Goal: Navigation & Orientation: Find specific page/section

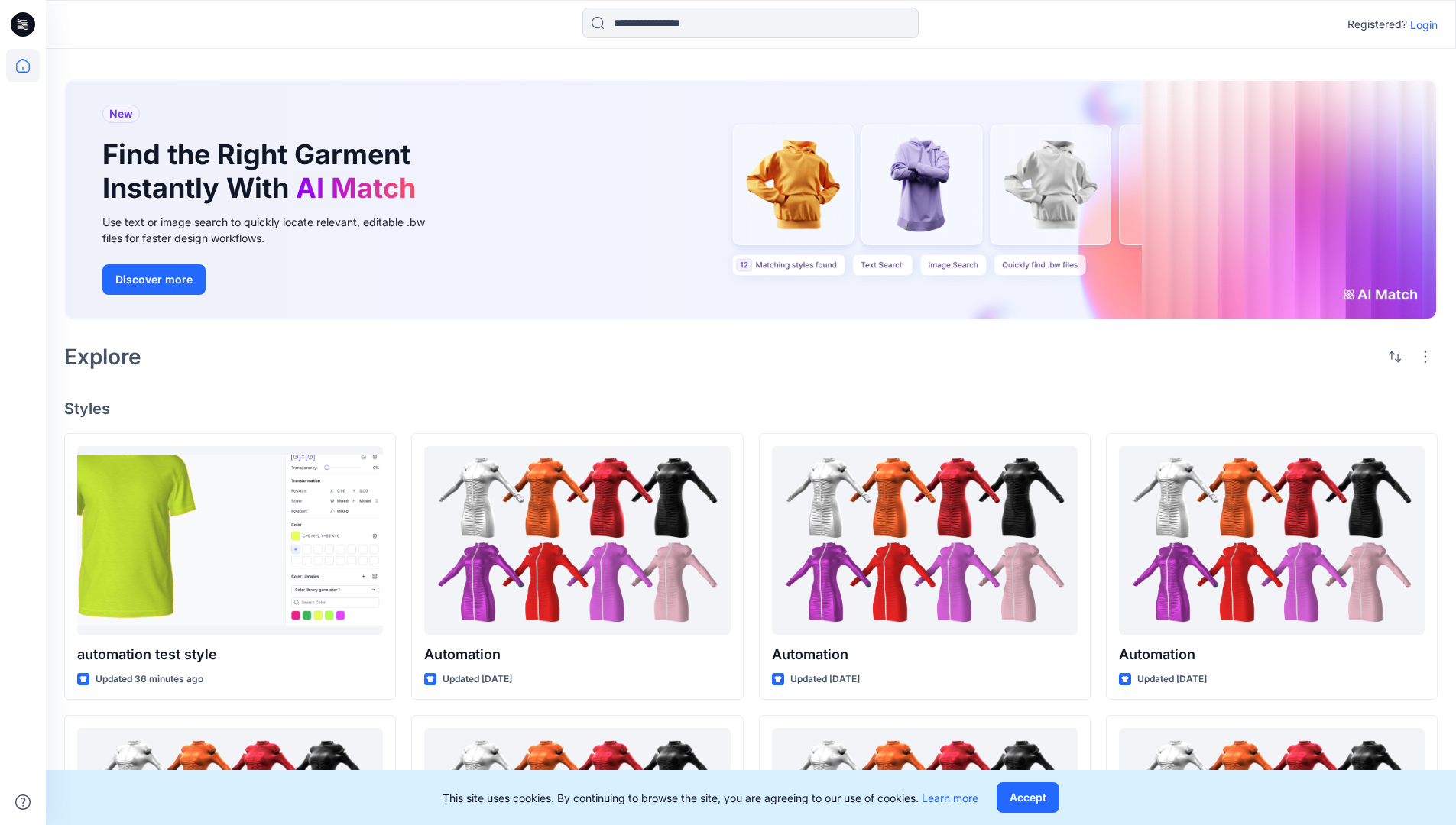
click at [1420, 24] on p "Login" at bounding box center [1424, 25] width 28 height 16
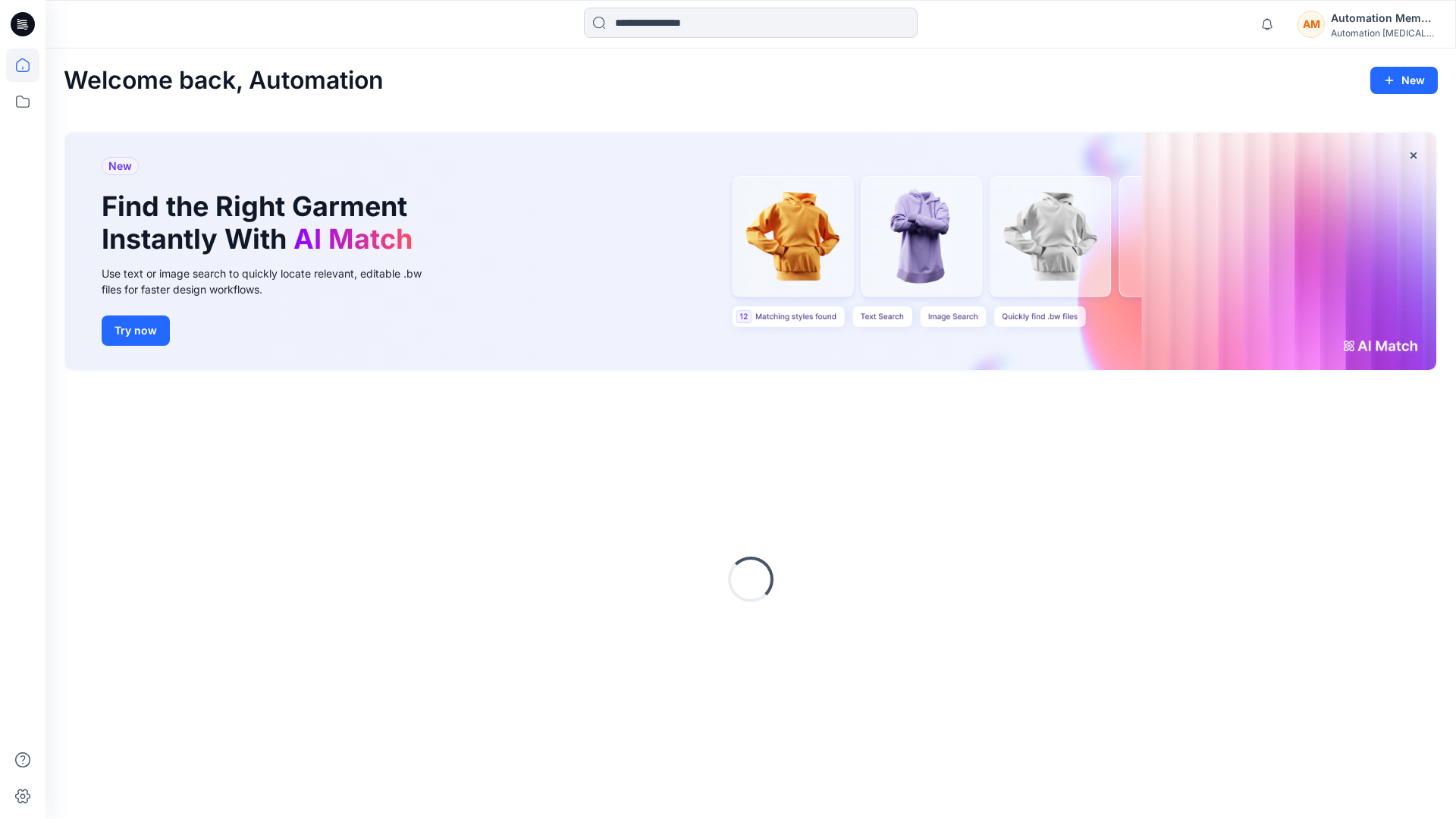
click at [27, 65] on icon at bounding box center [23, 66] width 34 height 34
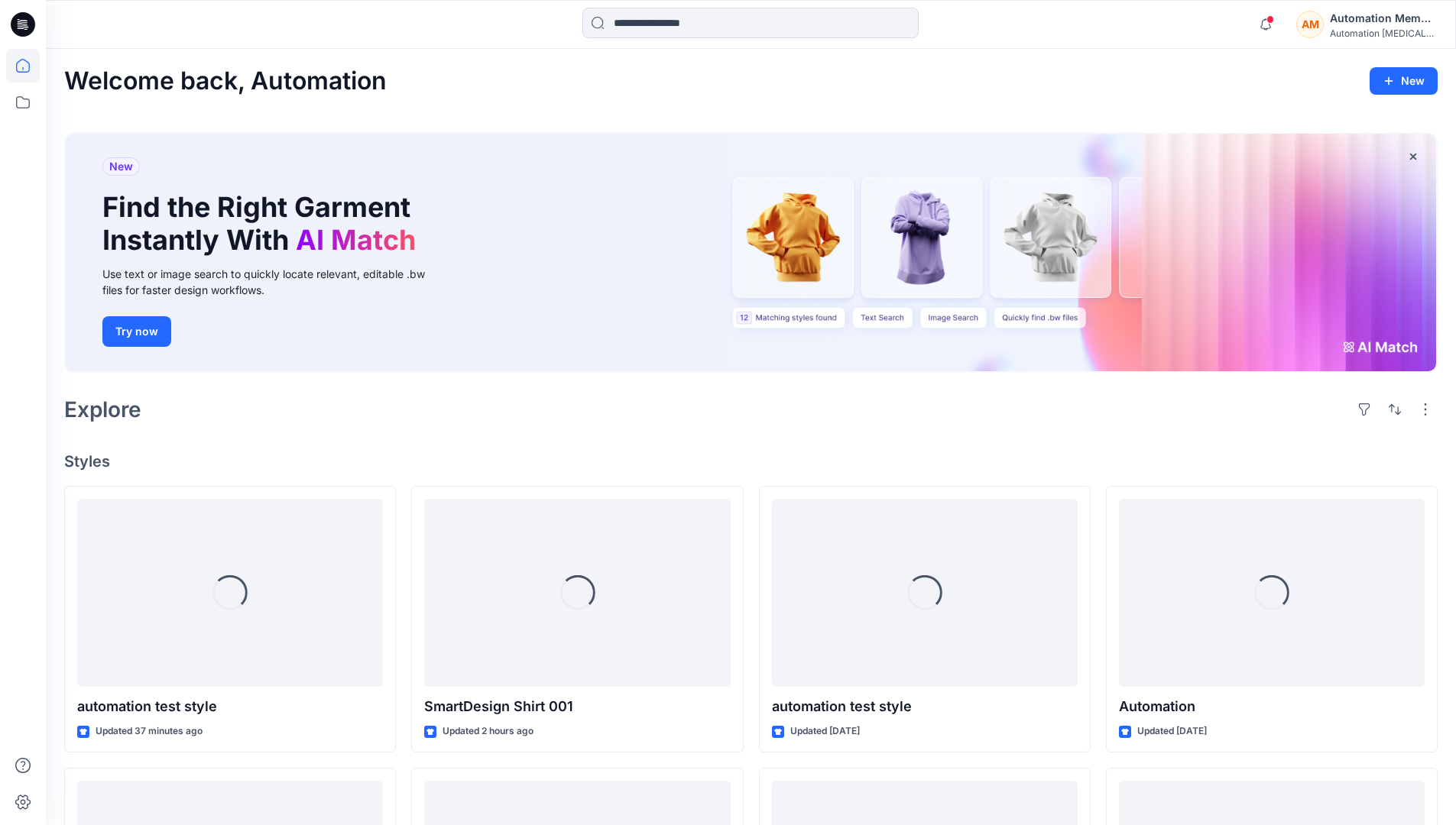
click at [1329, 25] on div "AM Automation Member Automation [MEDICAL_DATA]..." at bounding box center [1366, 24] width 140 height 30
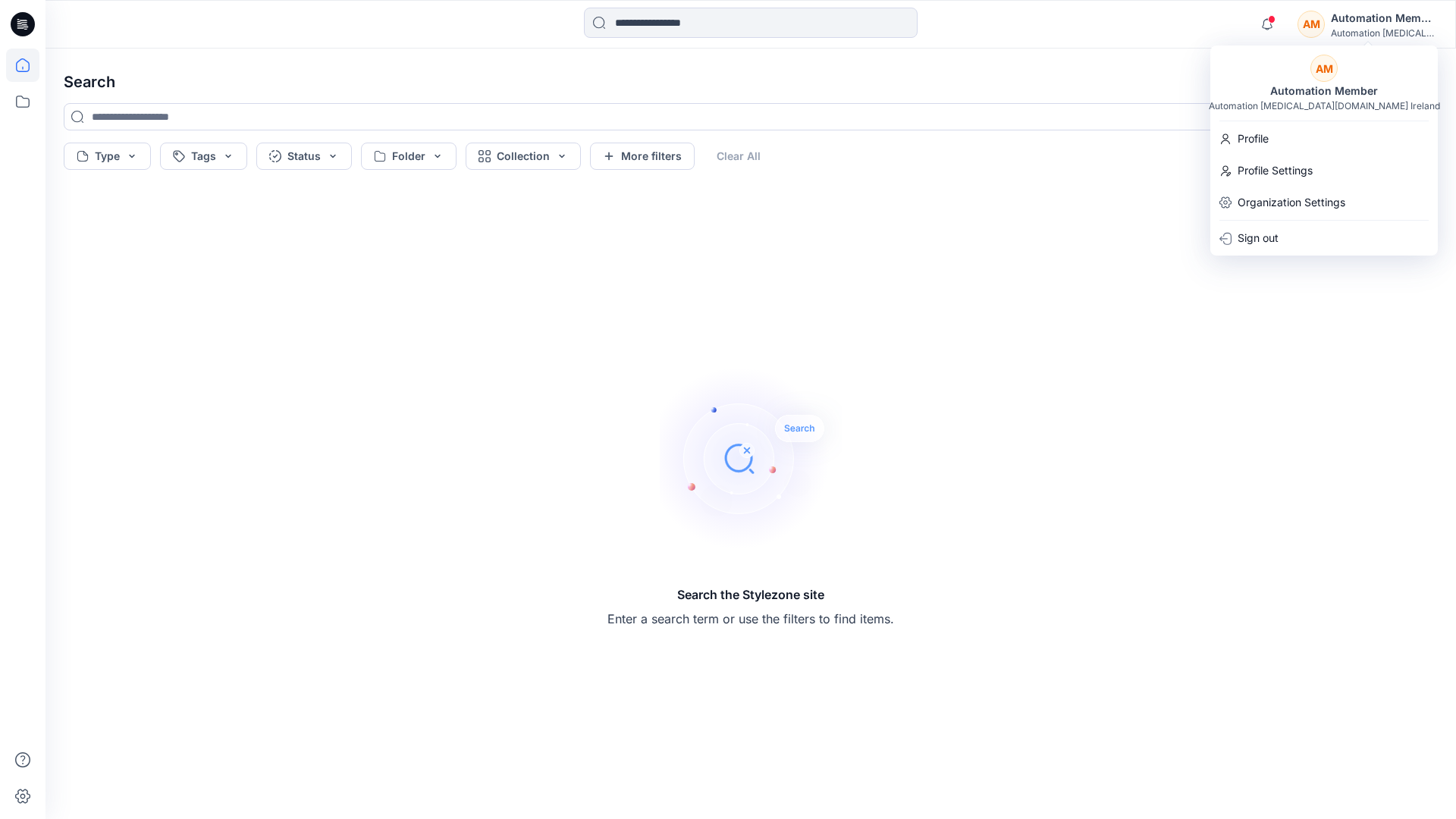
click at [16, 70] on icon at bounding box center [22, 65] width 13 height 13
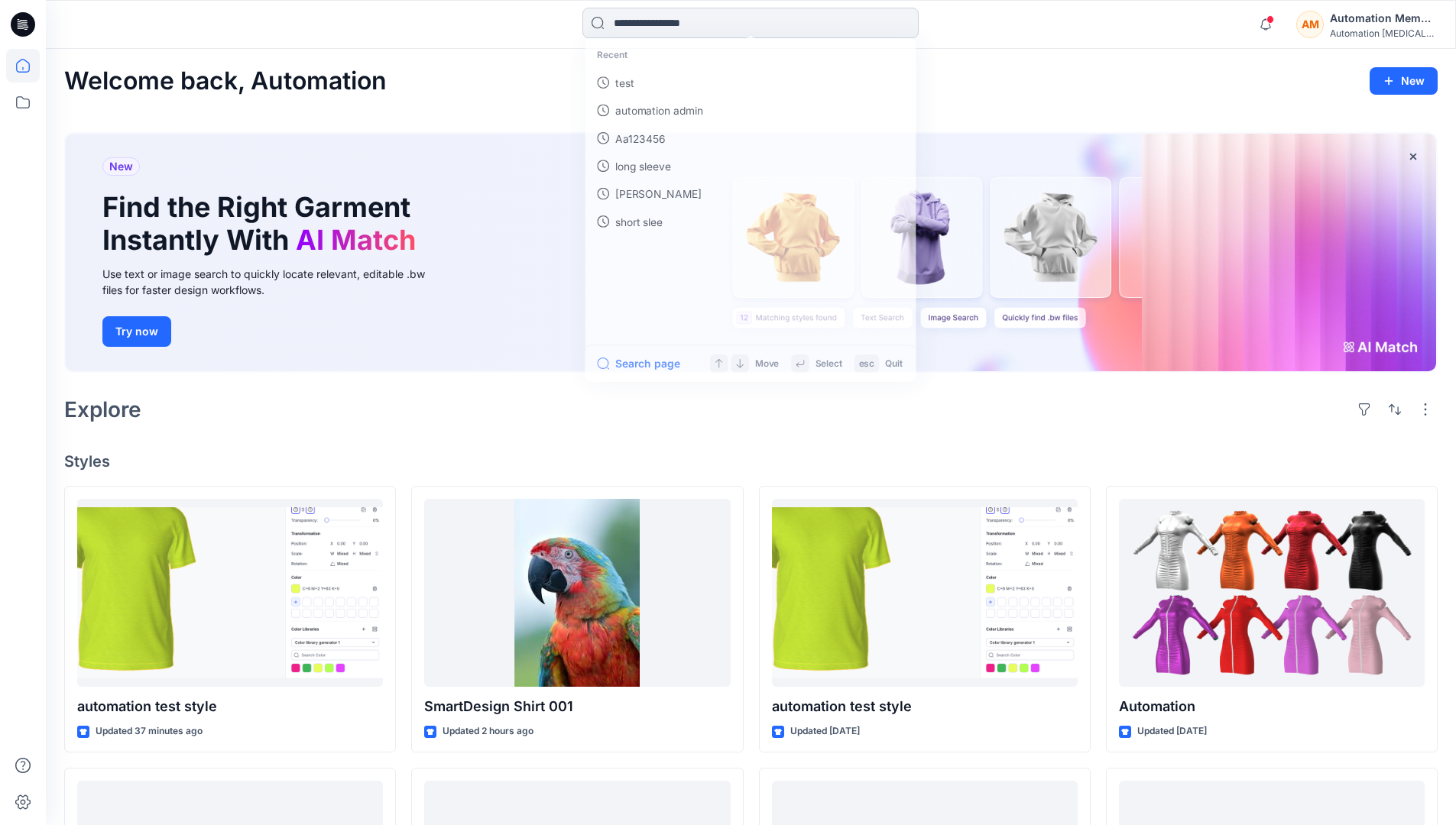
click at [639, 29] on input at bounding box center [750, 23] width 336 height 30
click at [655, 367] on button "Search page" at bounding box center [637, 368] width 84 height 19
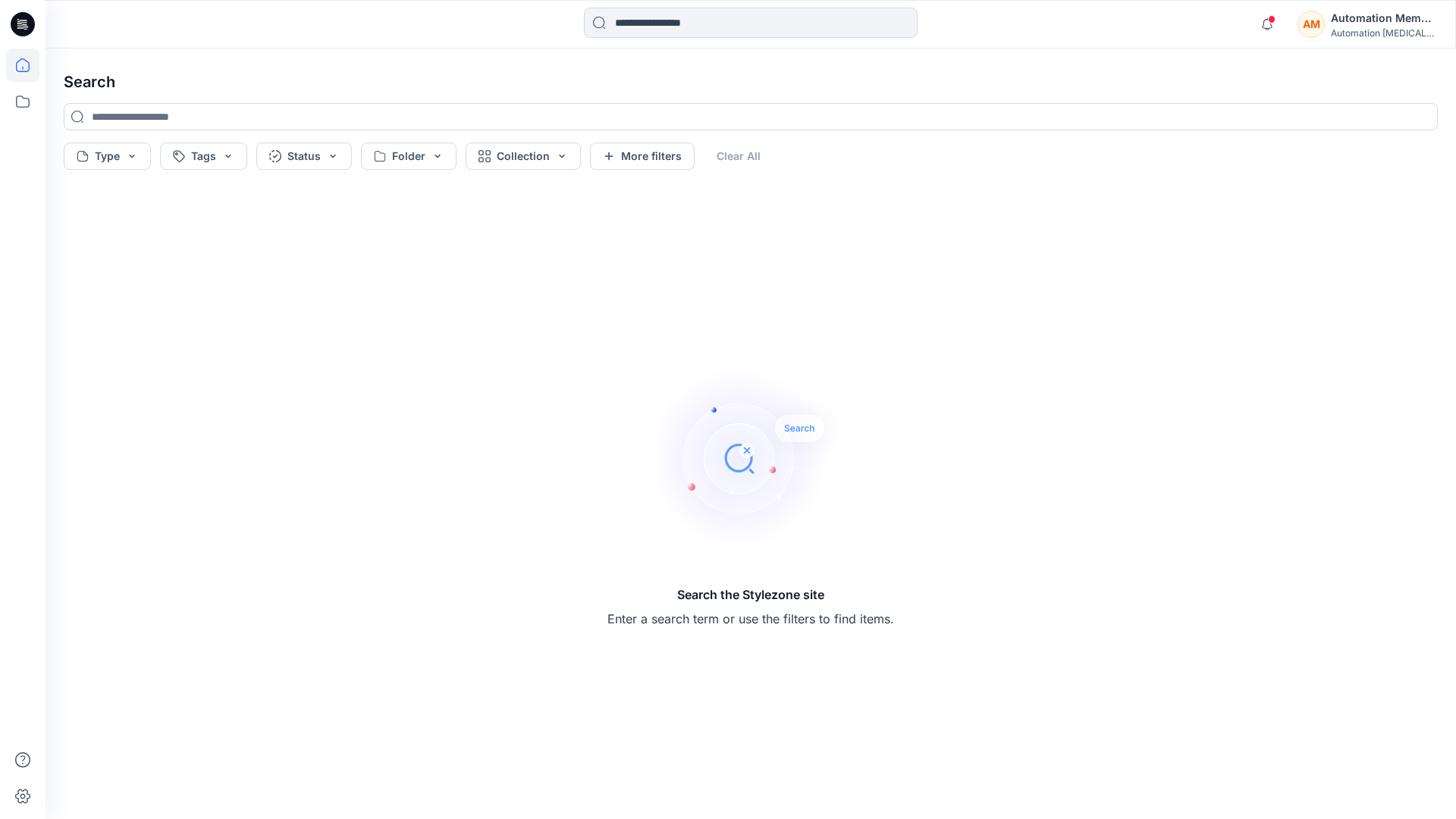
click at [27, 60] on icon at bounding box center [23, 66] width 34 height 34
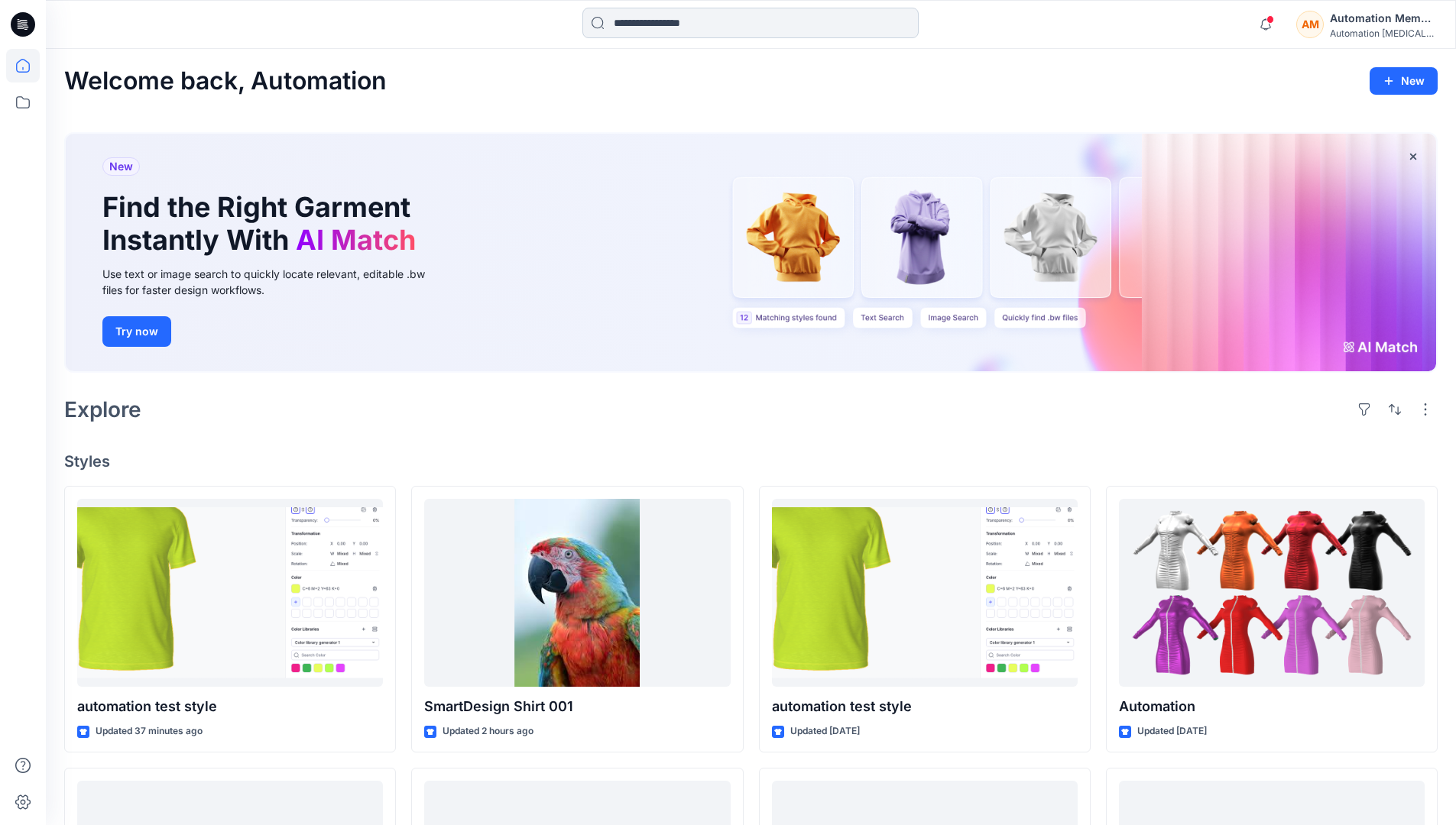
click at [658, 23] on input at bounding box center [750, 23] width 336 height 30
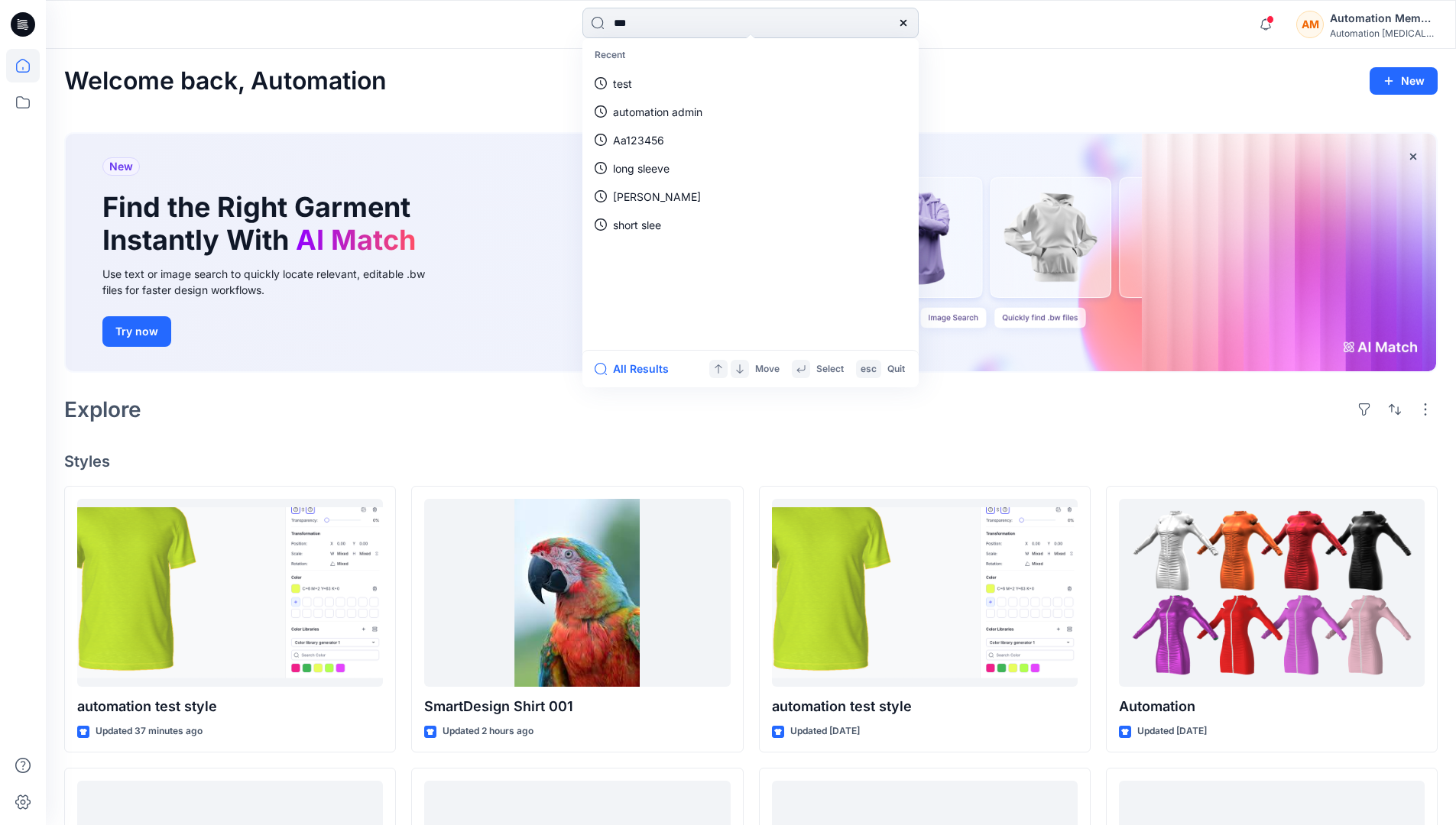
type input "****"
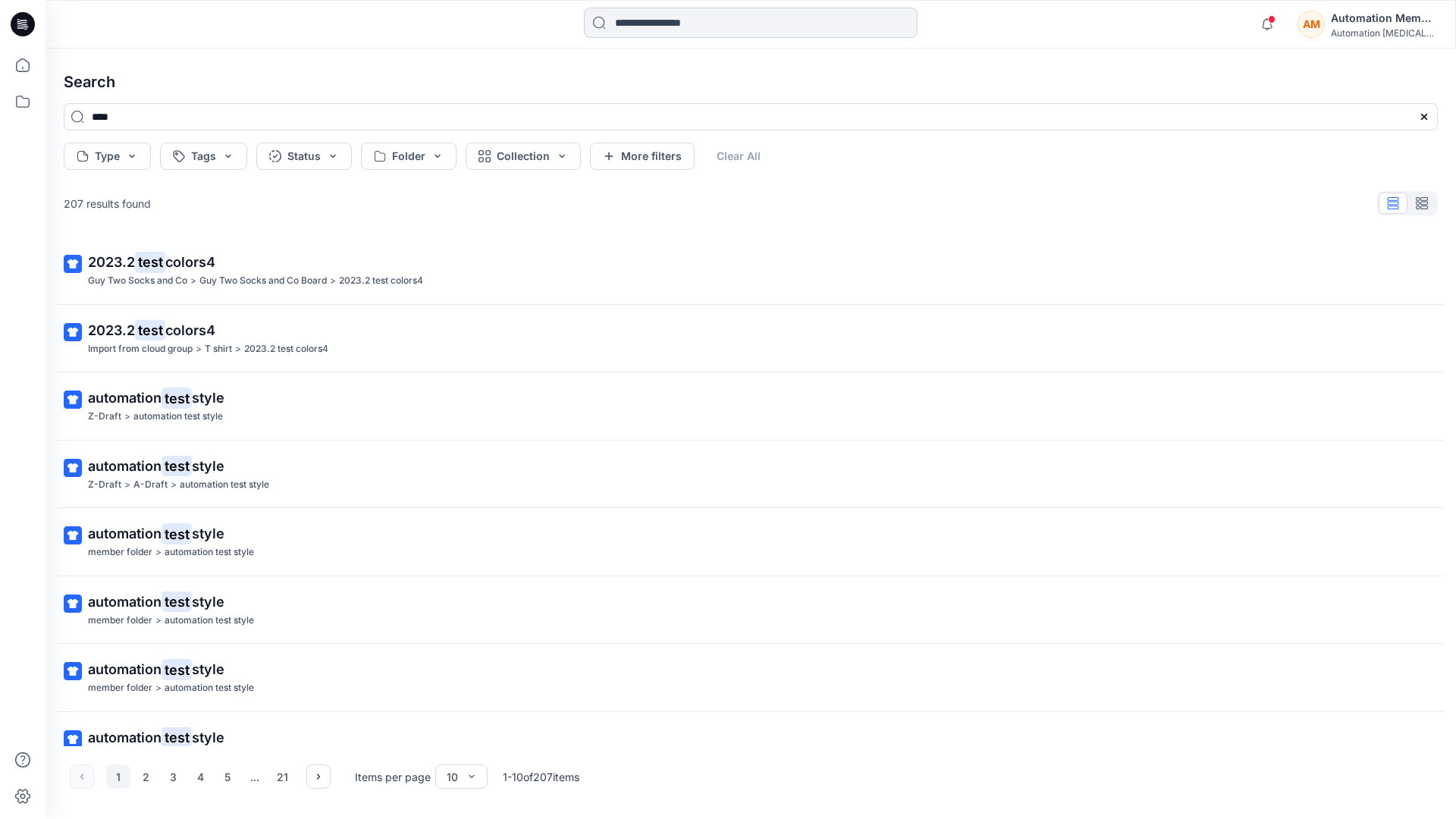
click at [657, 27] on input at bounding box center [751, 23] width 334 height 30
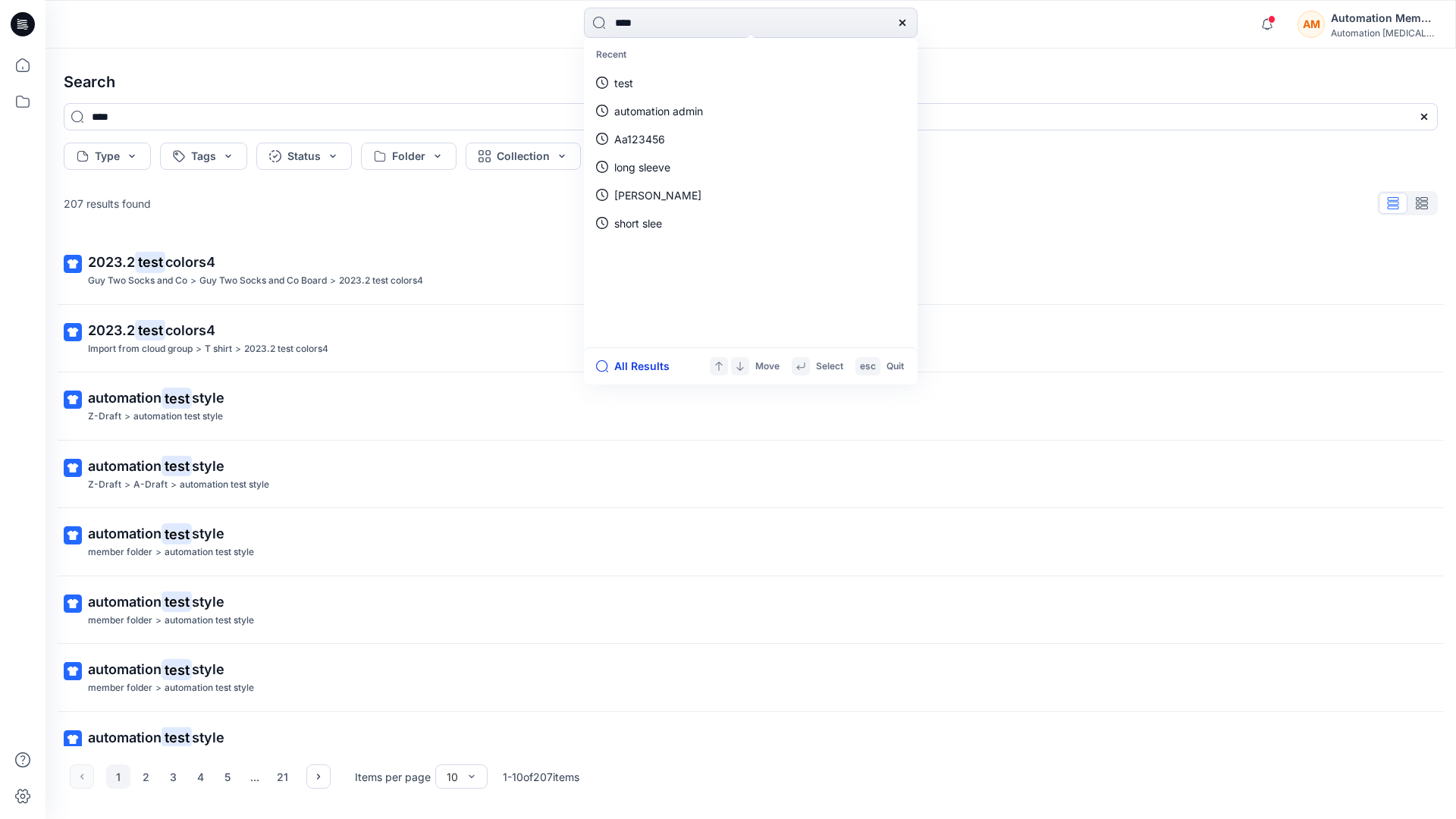
type input "****"
click at [625, 367] on button "All Results" at bounding box center [638, 366] width 83 height 19
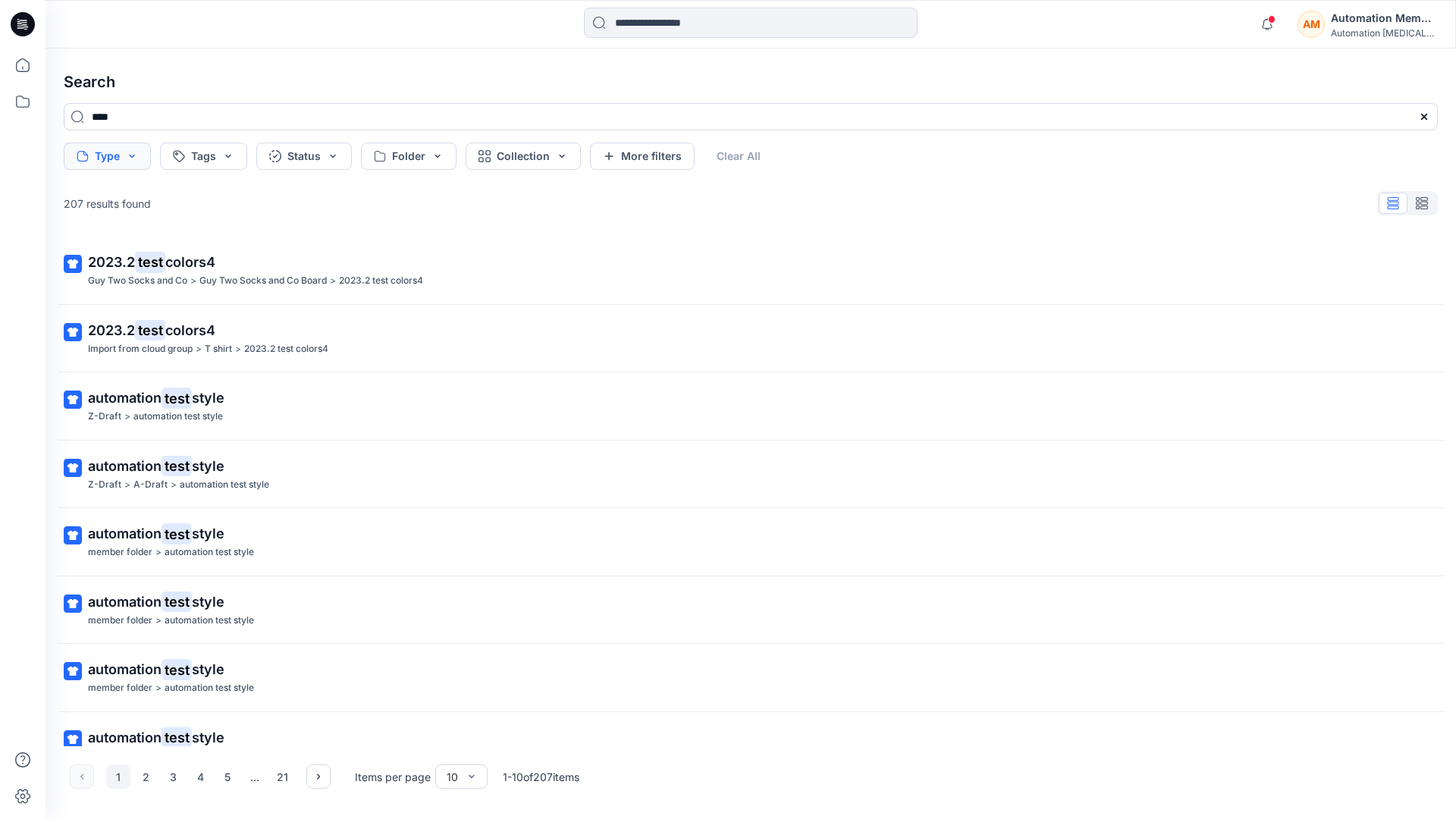
click at [130, 161] on button "Type" at bounding box center [107, 156] width 87 height 28
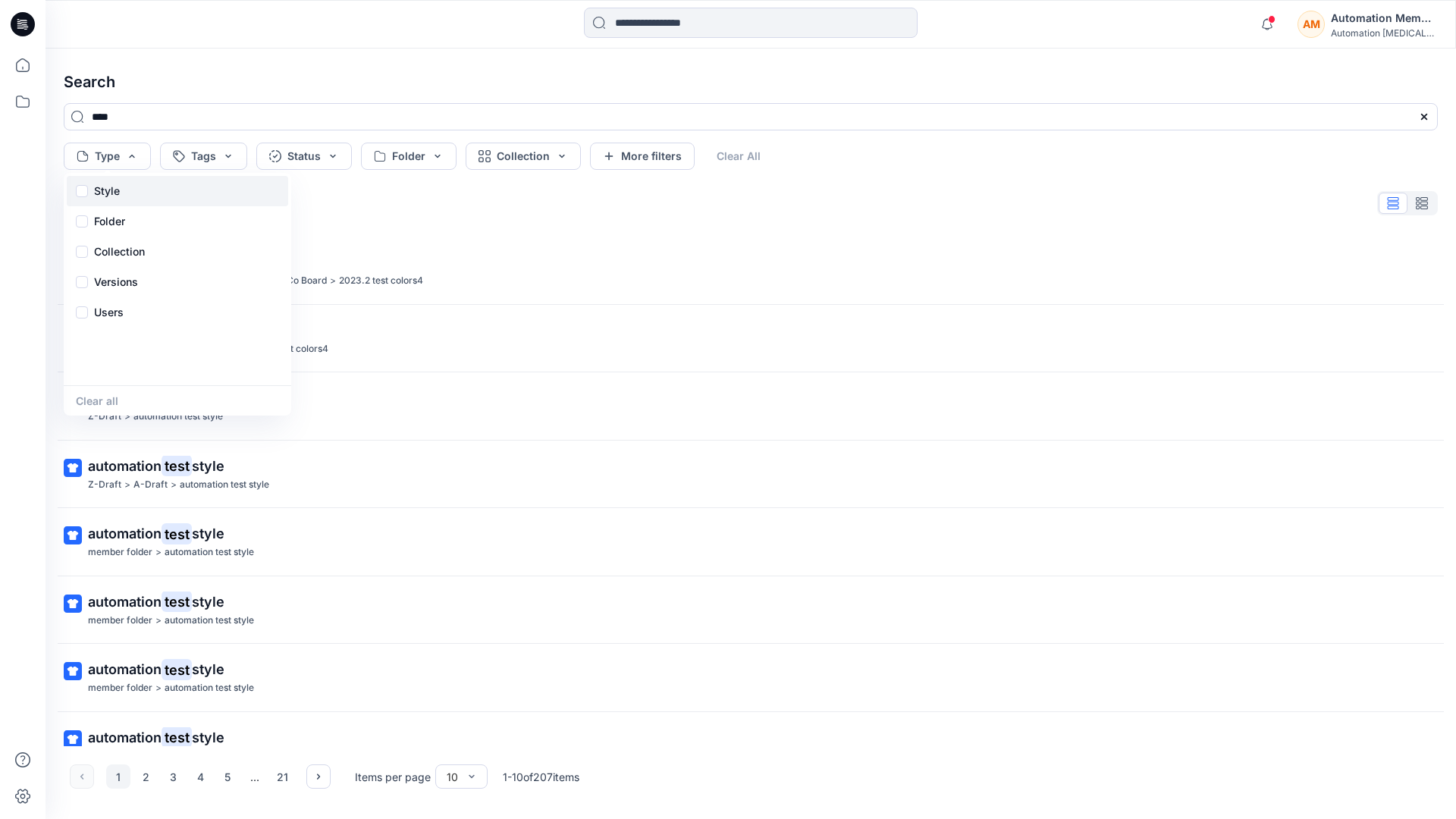
click at [126, 188] on div "Style" at bounding box center [177, 191] width 222 height 30
click at [127, 224] on div "Folder" at bounding box center [177, 221] width 222 height 30
click at [123, 246] on p "Collection" at bounding box center [119, 251] width 51 height 19
click at [122, 278] on p "Versions" at bounding box center [116, 282] width 44 height 19
click at [113, 308] on p "Users" at bounding box center [108, 312] width 29 height 19
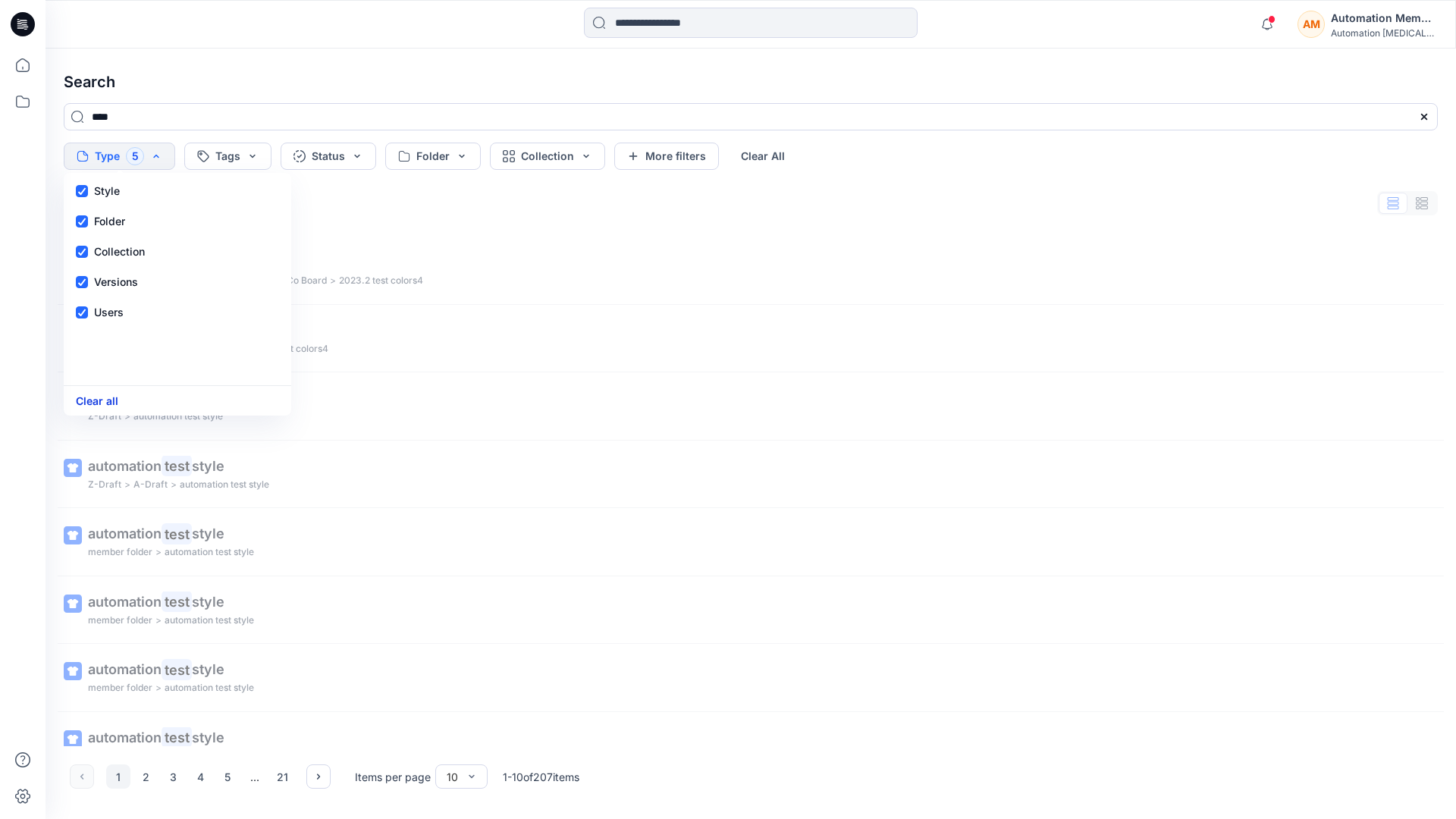
click at [103, 404] on button "Clear all" at bounding box center [97, 401] width 43 height 18
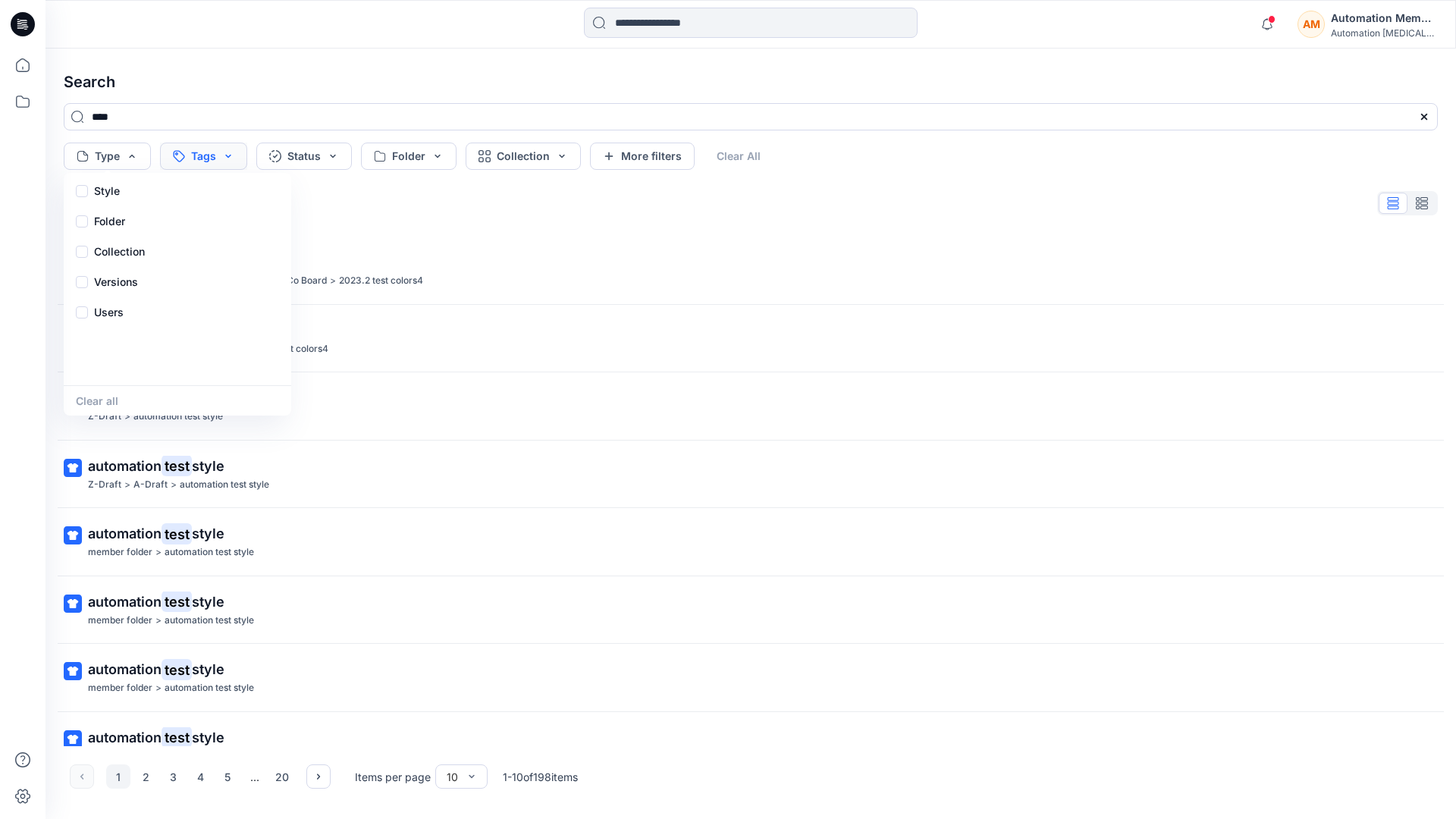
click at [211, 151] on button "Tags" at bounding box center [203, 156] width 87 height 28
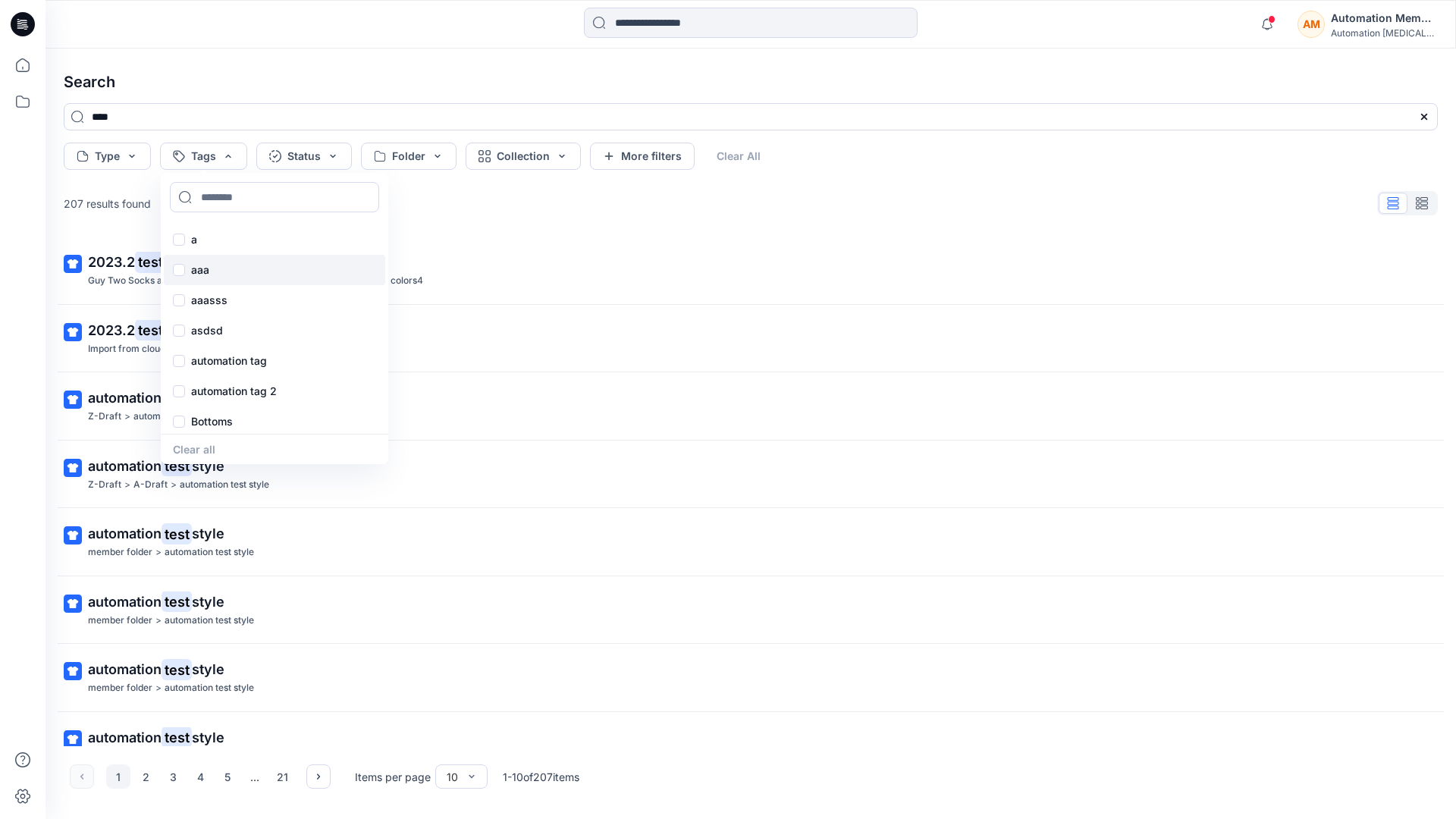
click at [199, 264] on p "aaa" at bounding box center [200, 270] width 19 height 19
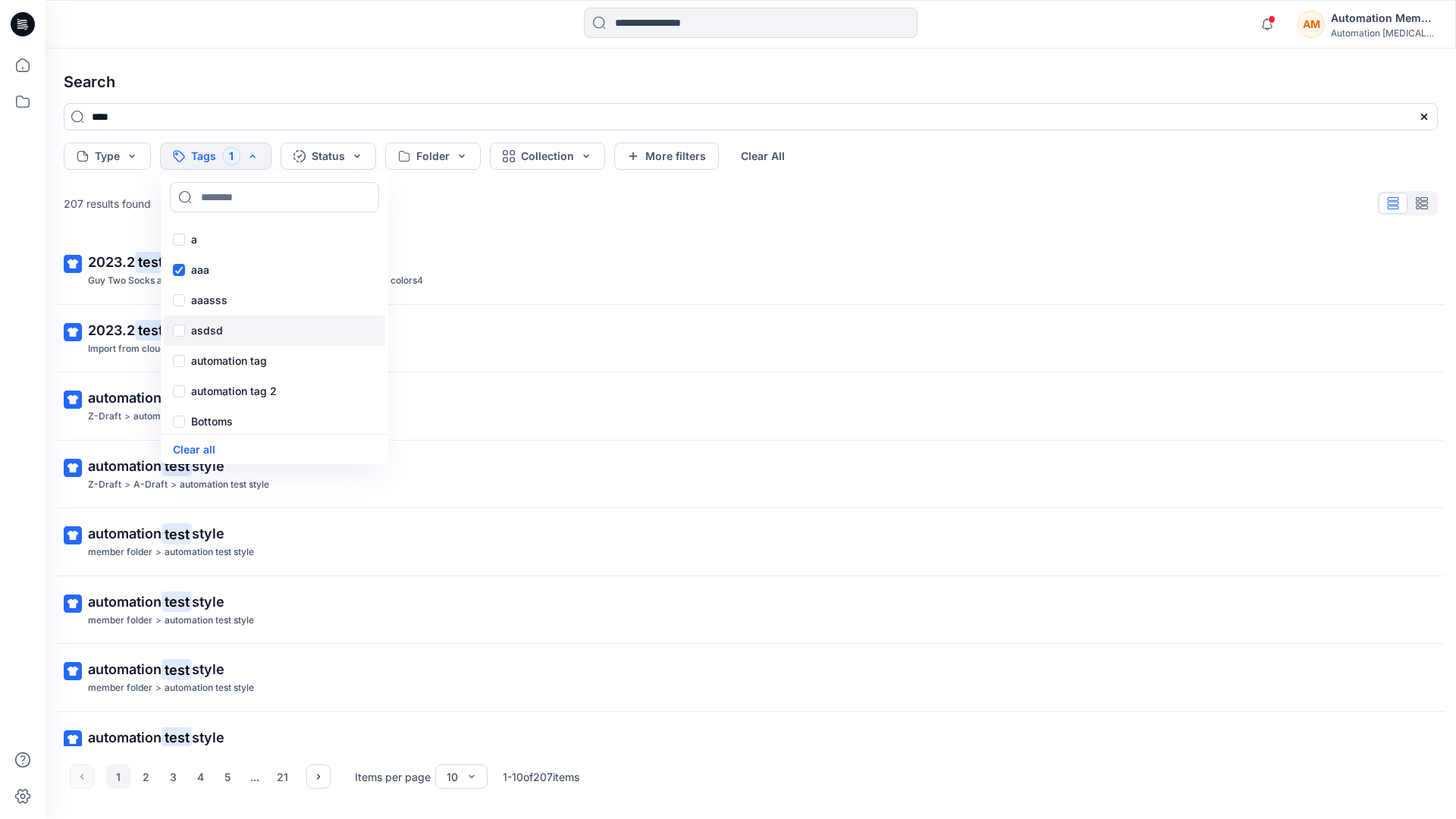
click at [197, 328] on p "asdsd" at bounding box center [207, 330] width 32 height 19
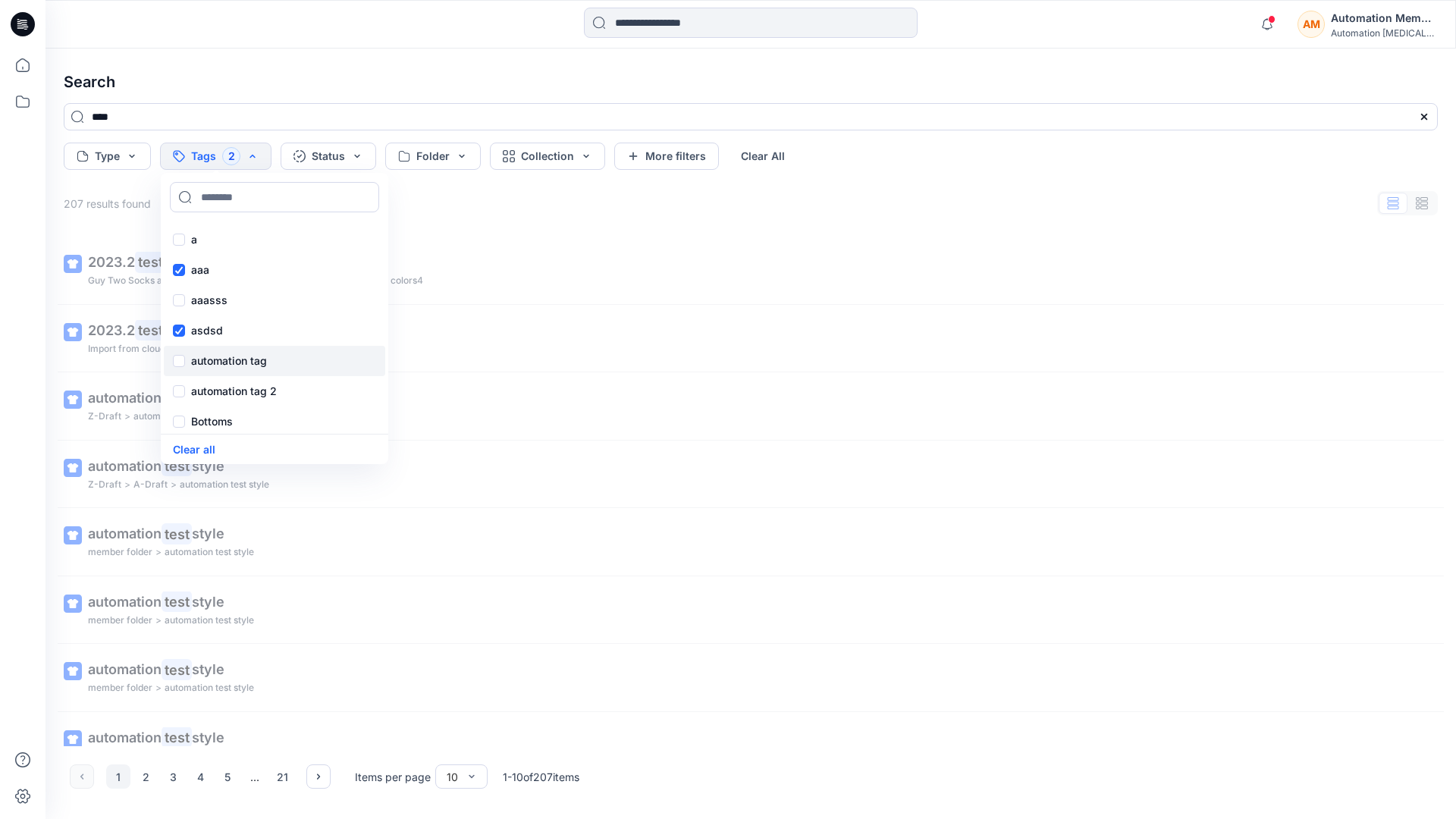
click at [199, 358] on p "automation tag" at bounding box center [228, 361] width 75 height 19
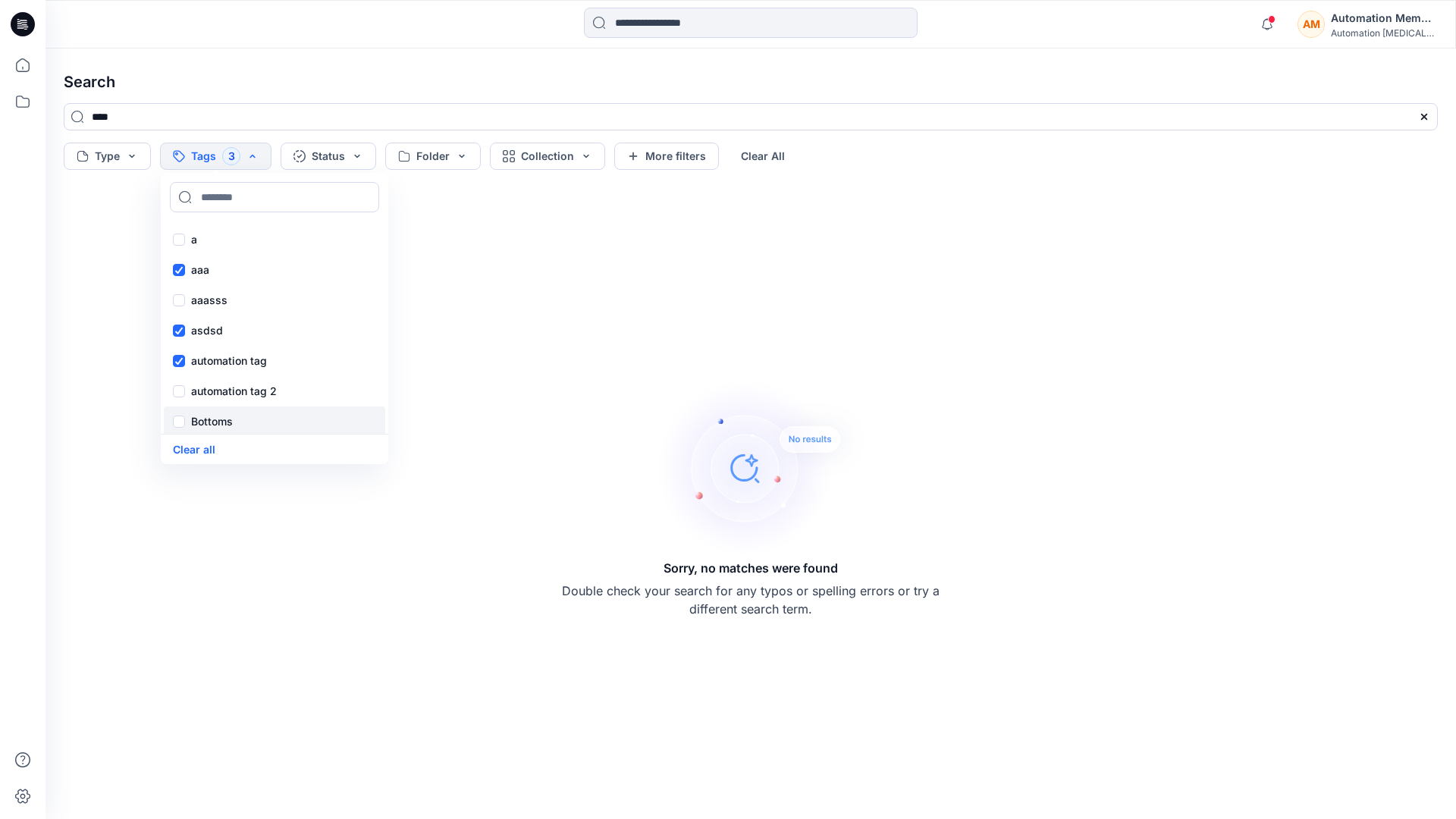
click at [207, 421] on p "Bottoms" at bounding box center [211, 421] width 42 height 19
click at [225, 324] on div "Core" at bounding box center [275, 327] width 222 height 30
click at [222, 354] on div "f" at bounding box center [275, 358] width 222 height 30
click at [228, 384] on p "fhvsjkdlhg" at bounding box center [217, 388] width 54 height 19
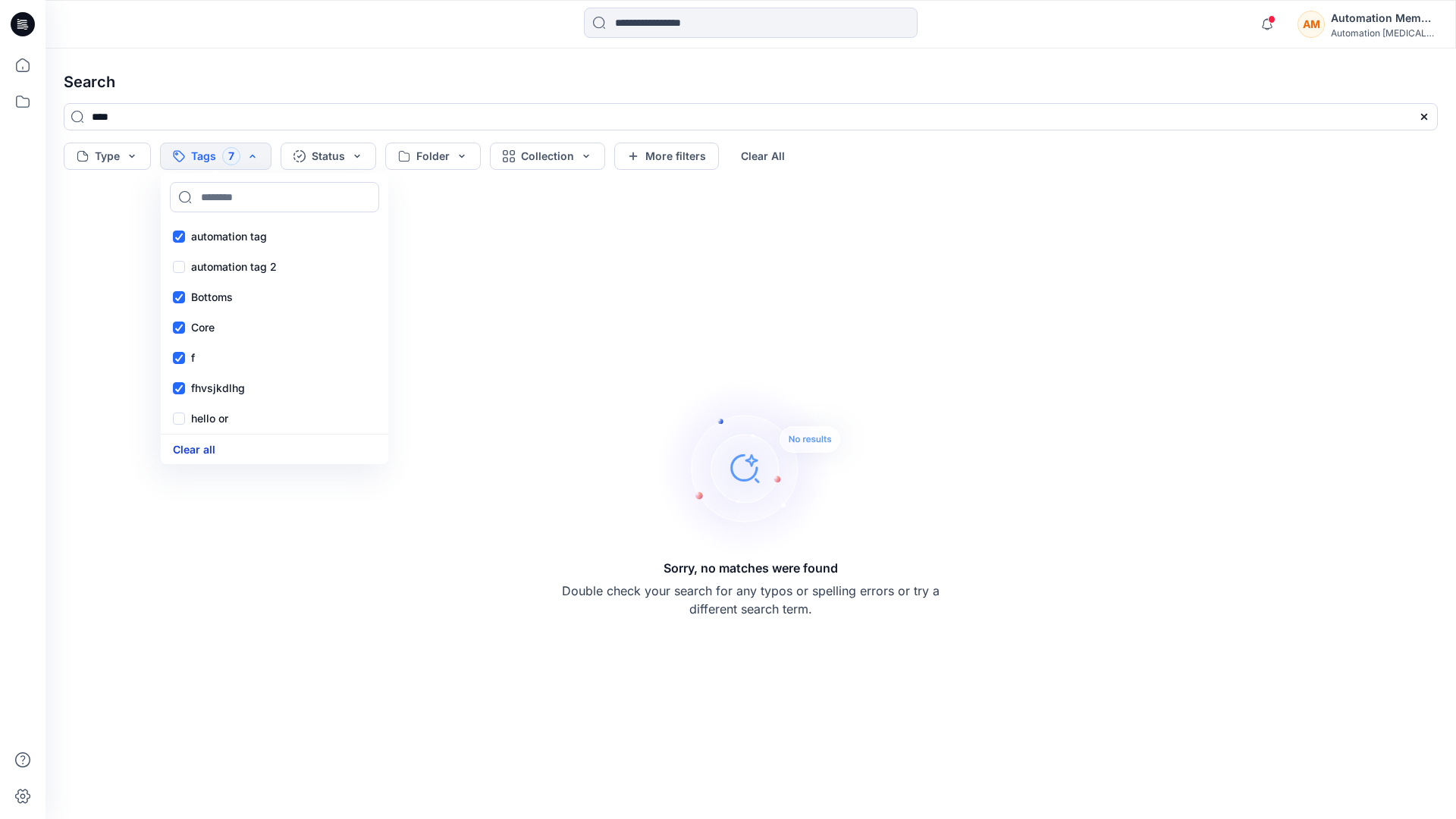
click at [203, 445] on button "Clear all" at bounding box center [194, 450] width 43 height 18
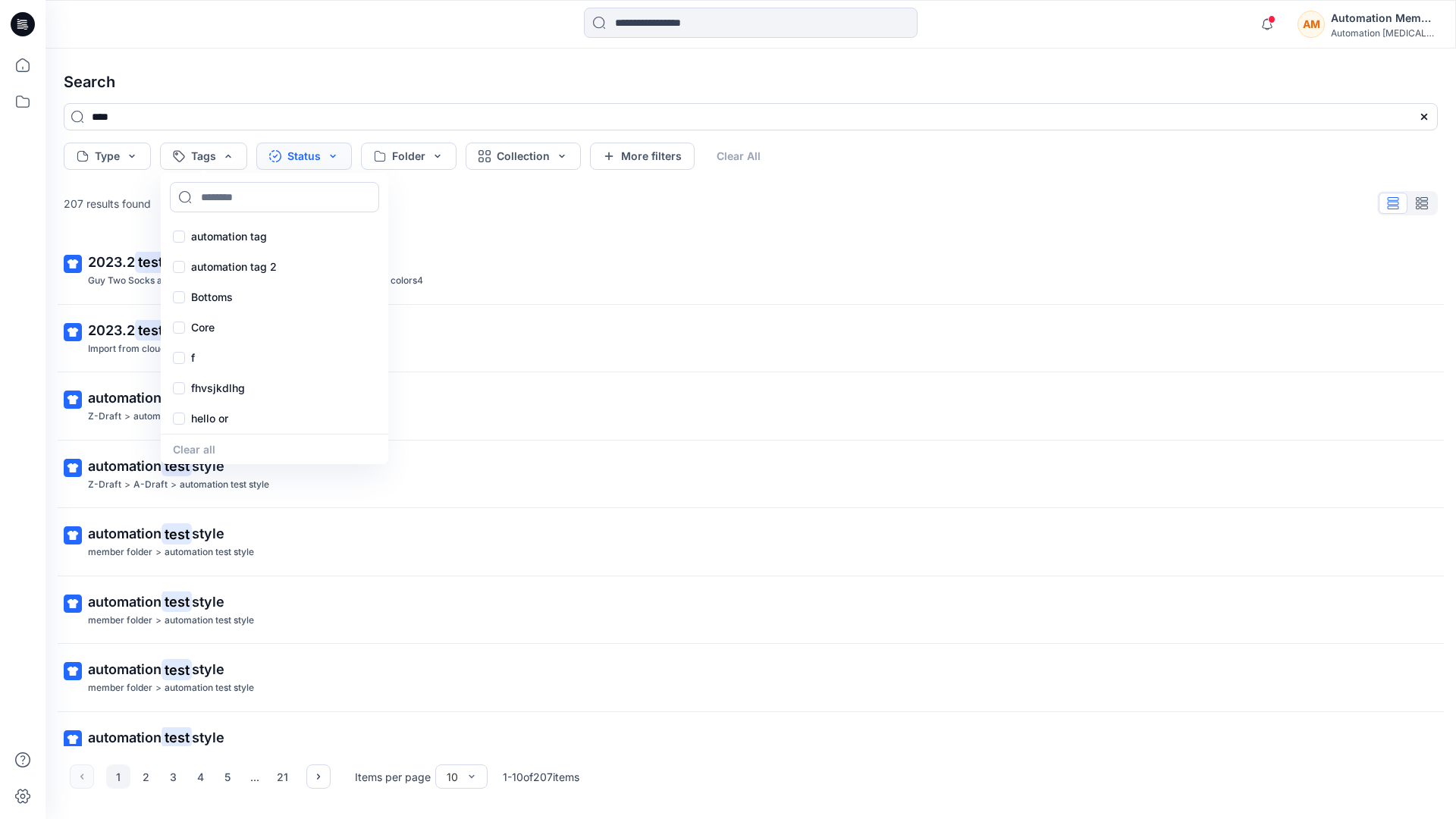
click at [311, 159] on button "Status" at bounding box center [304, 156] width 96 height 28
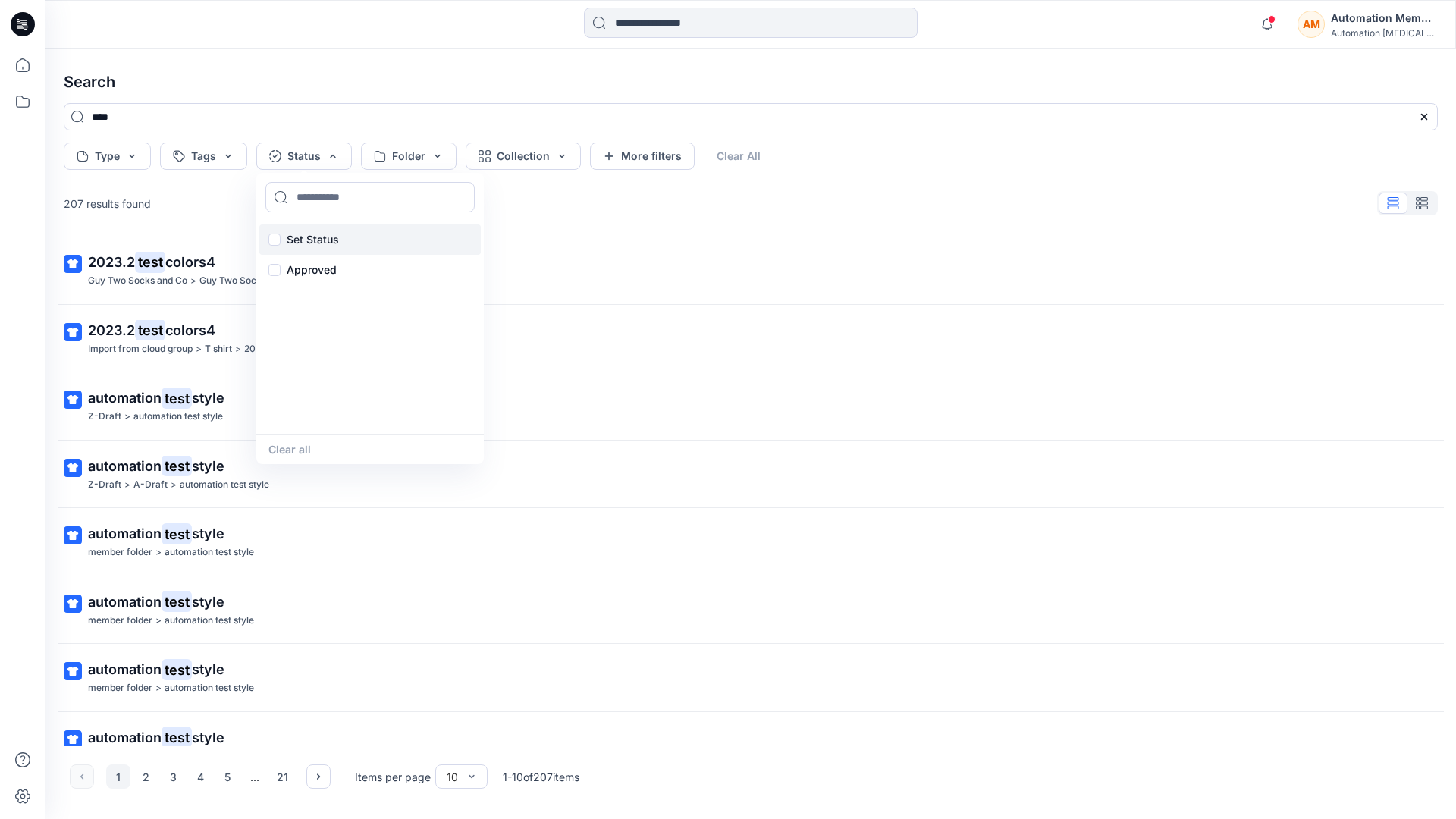
click at [335, 231] on p "Set Status" at bounding box center [312, 240] width 52 height 19
click at [284, 451] on button "Clear all" at bounding box center [290, 450] width 43 height 18
click at [435, 166] on button "Folder" at bounding box center [409, 156] width 96 height 28
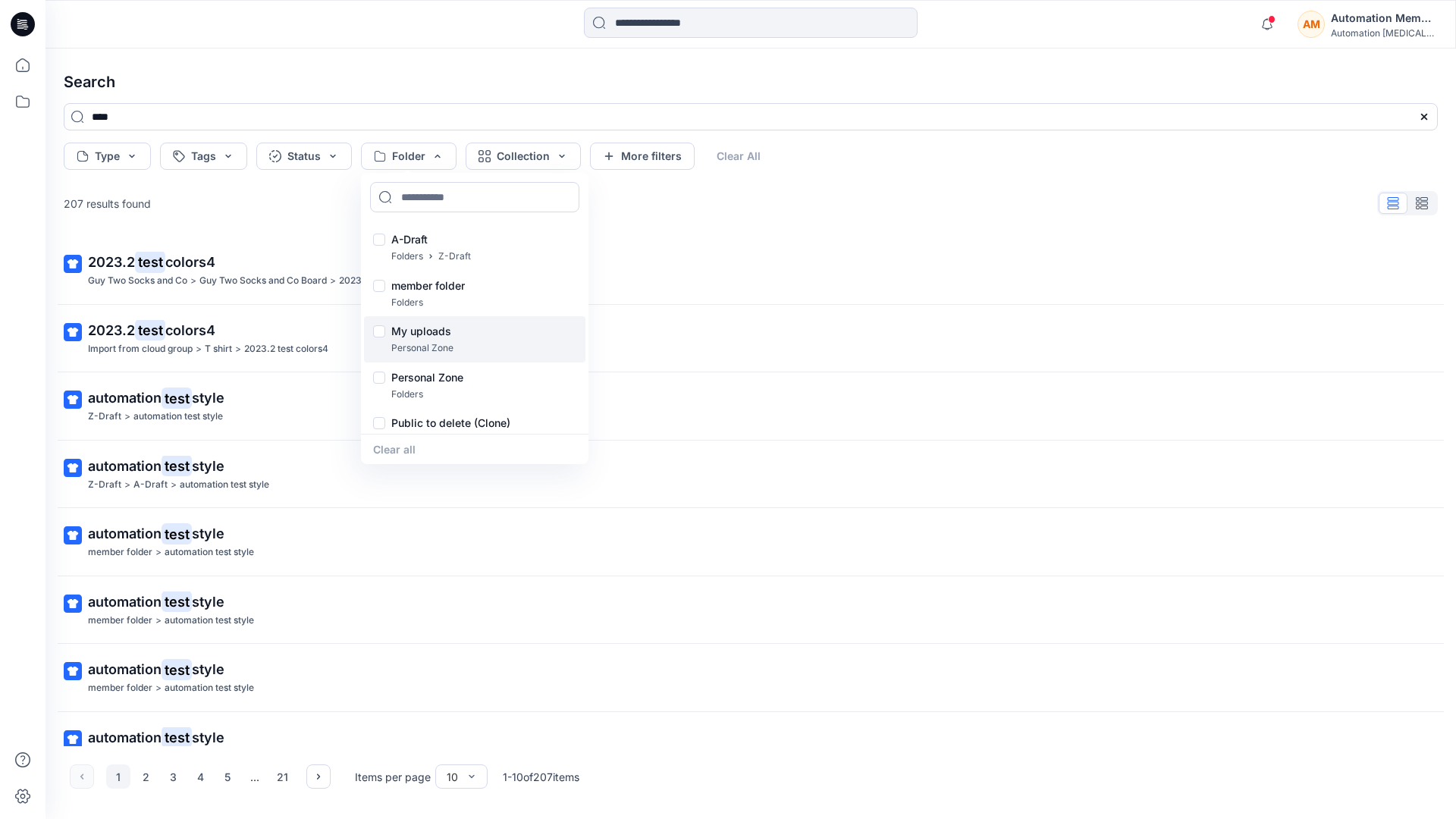
click at [381, 333] on div at bounding box center [379, 334] width 12 height 16
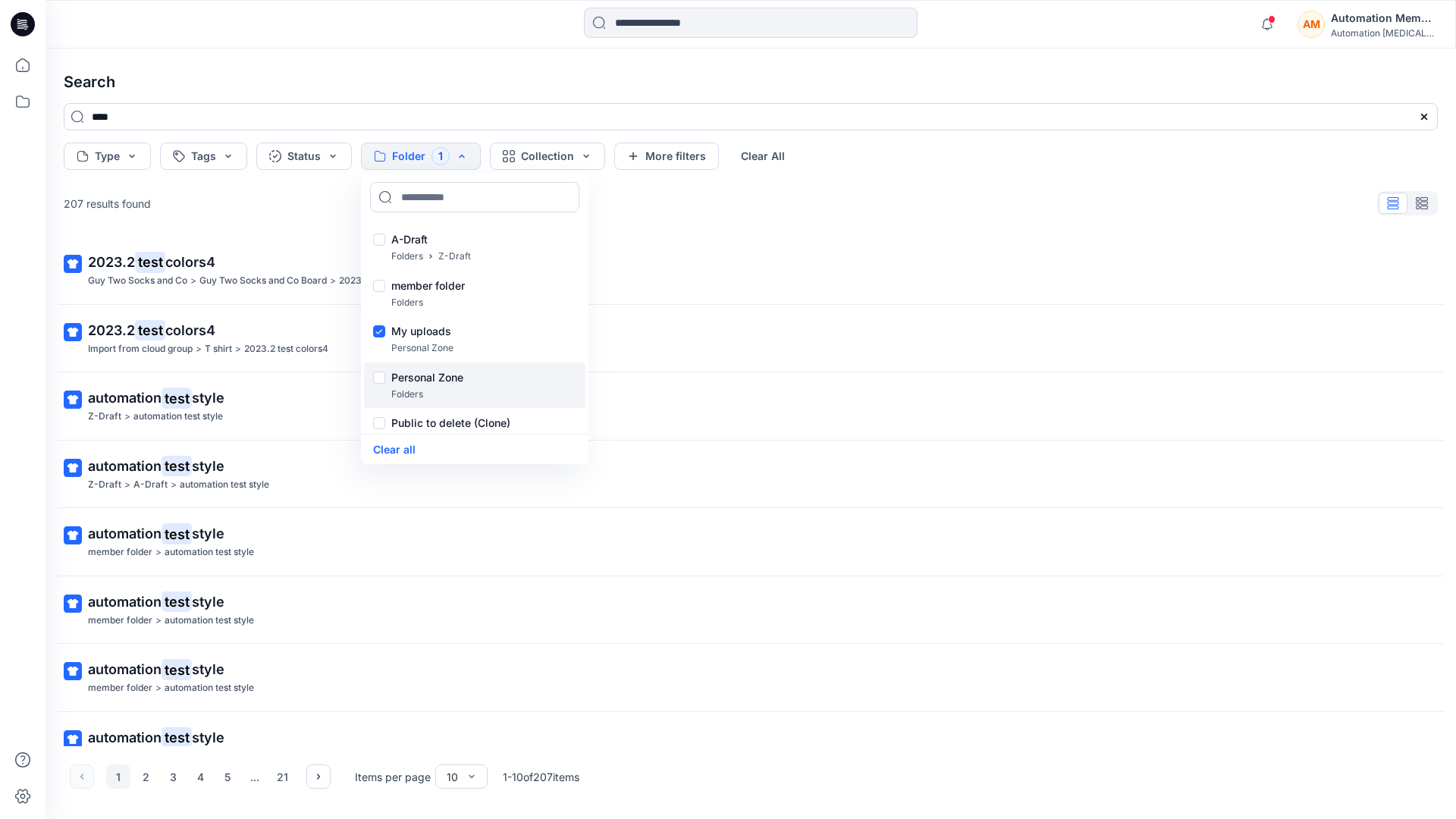
click at [377, 378] on div at bounding box center [379, 380] width 12 height 16
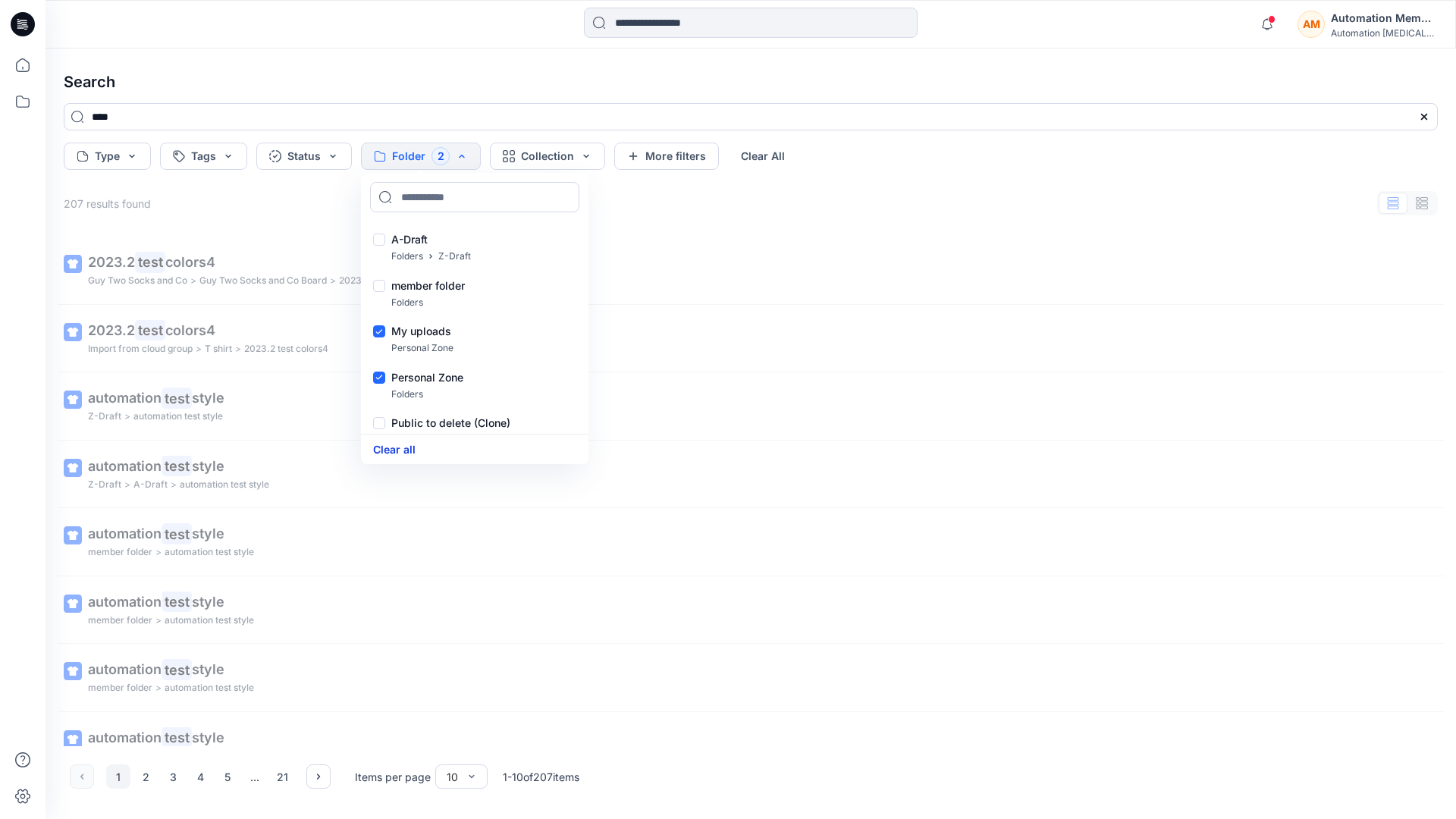
click at [405, 448] on button "Clear all" at bounding box center [394, 450] width 43 height 18
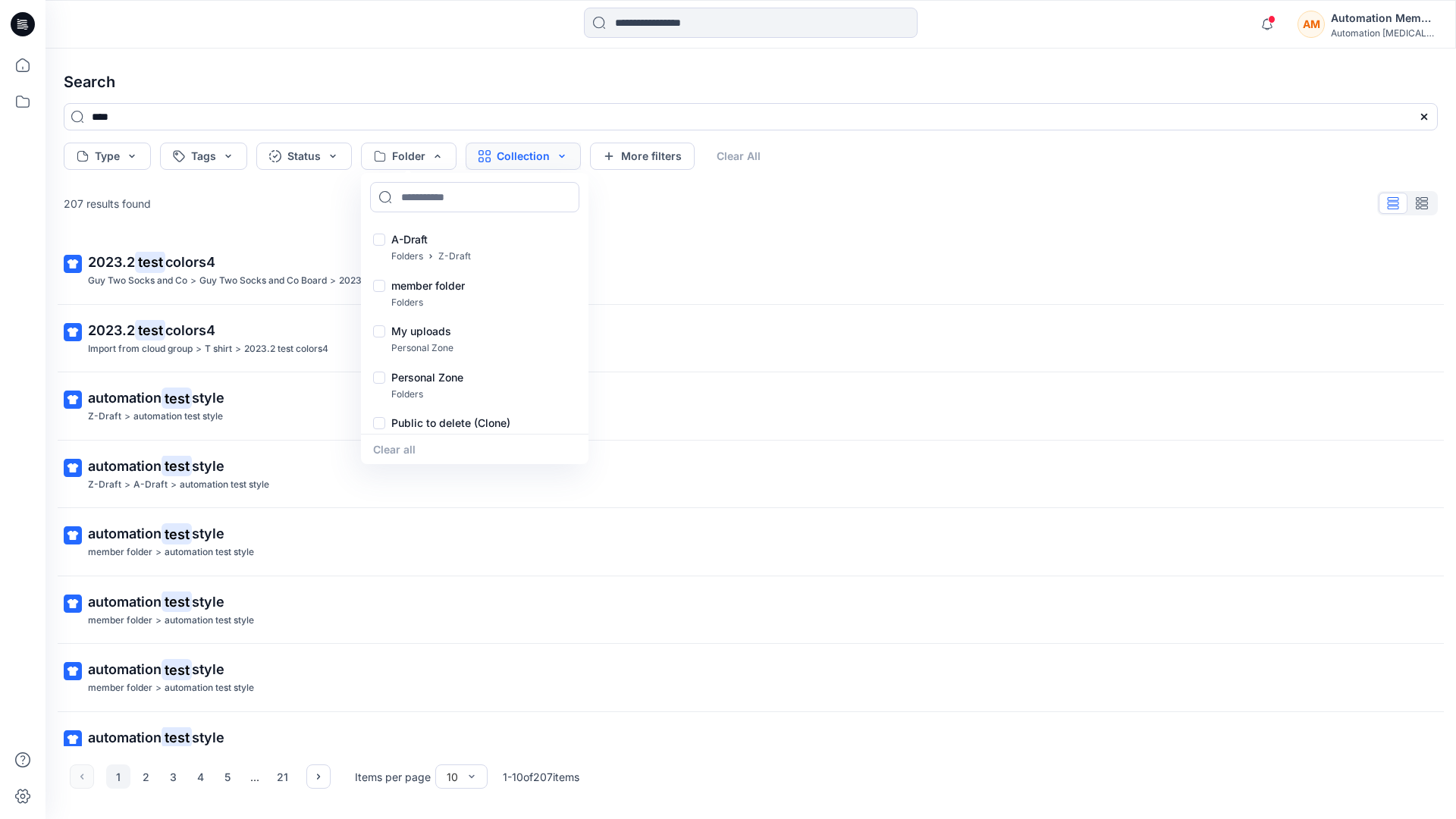
click at [543, 160] on button "Collection" at bounding box center [523, 156] width 115 height 28
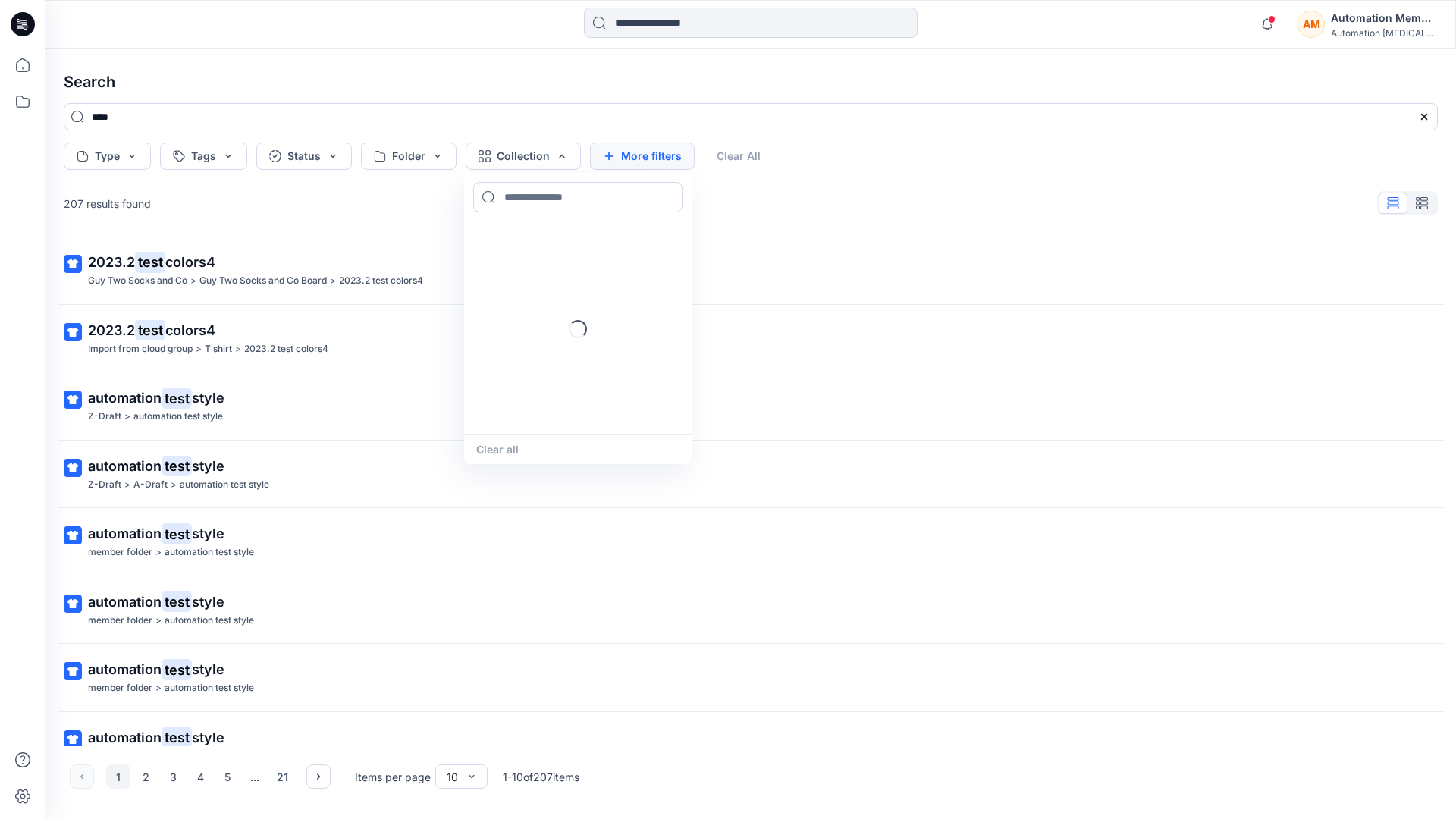
click at [639, 154] on button "More filters" at bounding box center [642, 156] width 105 height 28
click at [684, 157] on button "Created by" at bounding box center [649, 156] width 119 height 28
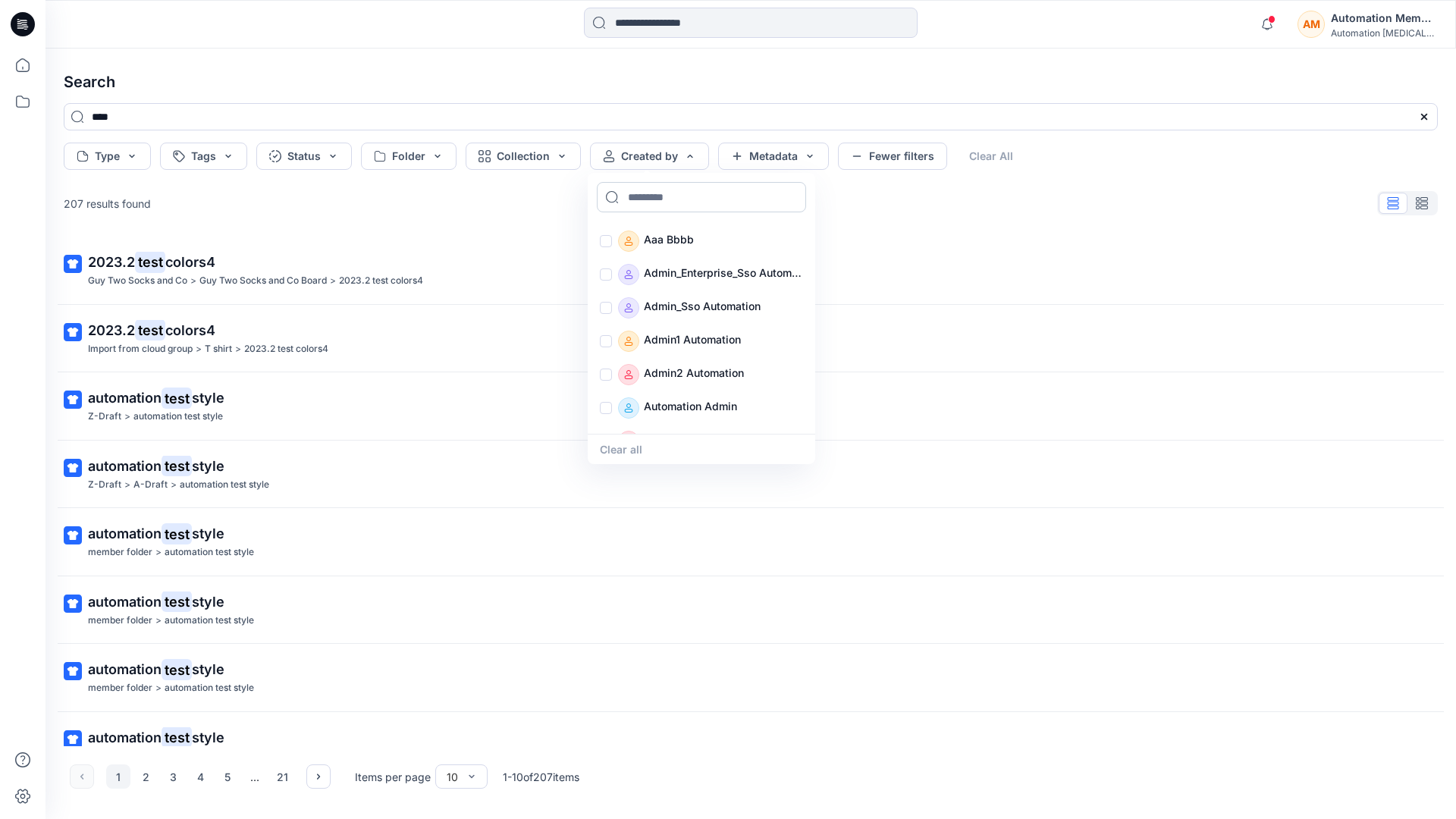
click at [666, 196] on input at bounding box center [702, 197] width 209 height 30
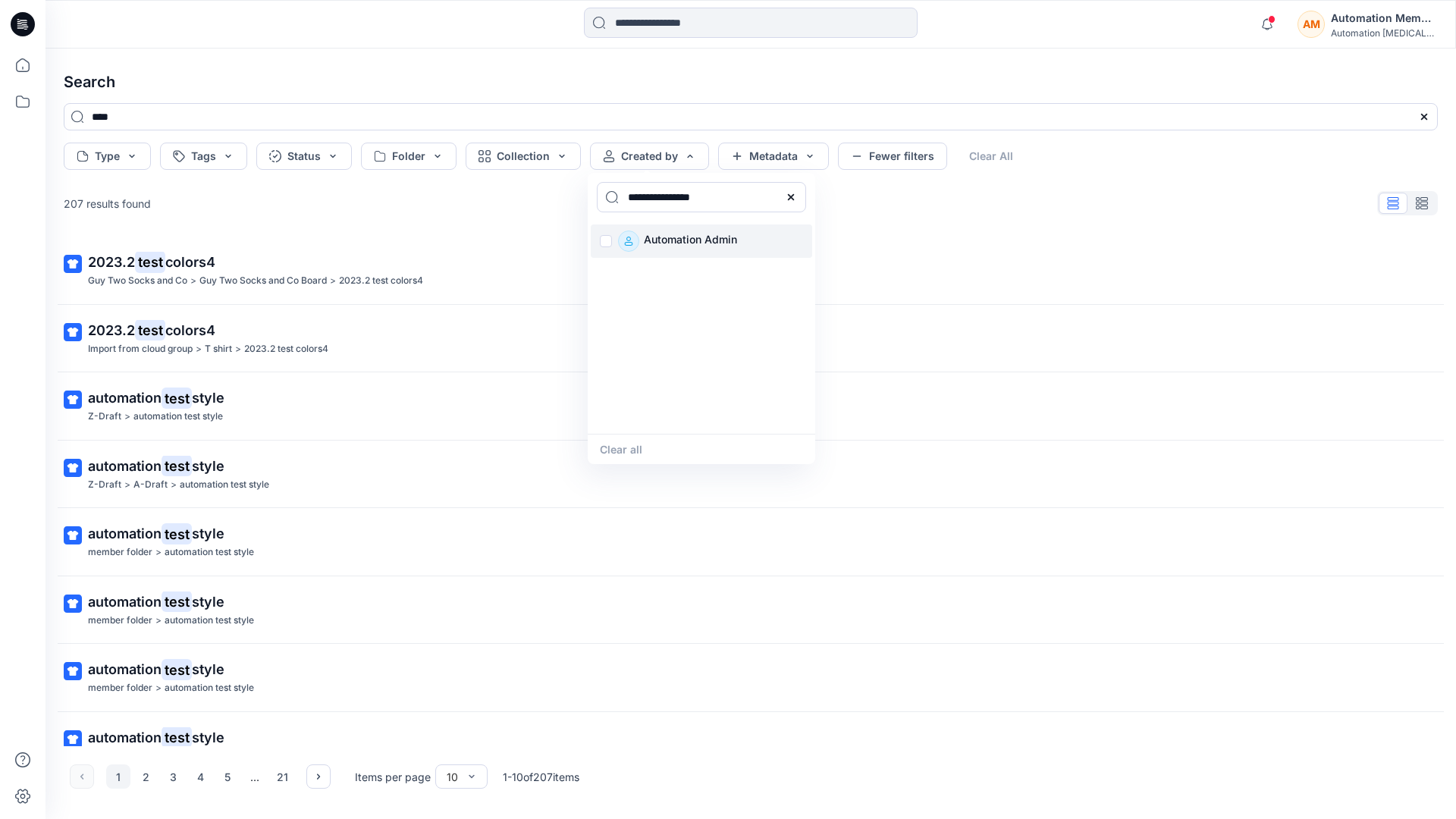
type input "**********"
click at [600, 242] on div "Automation Admin" at bounding box center [702, 241] width 222 height 34
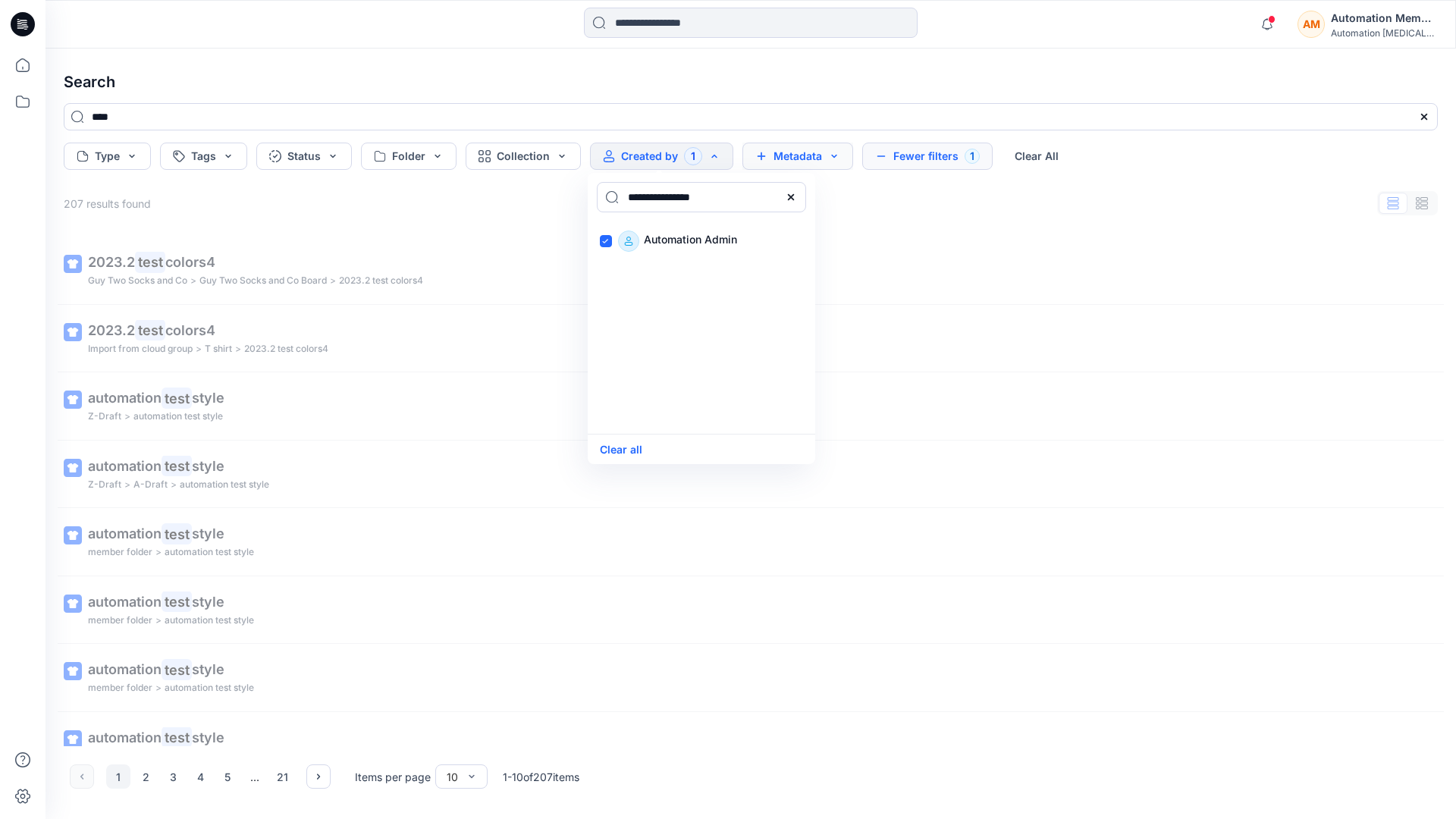
click at [798, 159] on button "Metadata" at bounding box center [798, 156] width 111 height 28
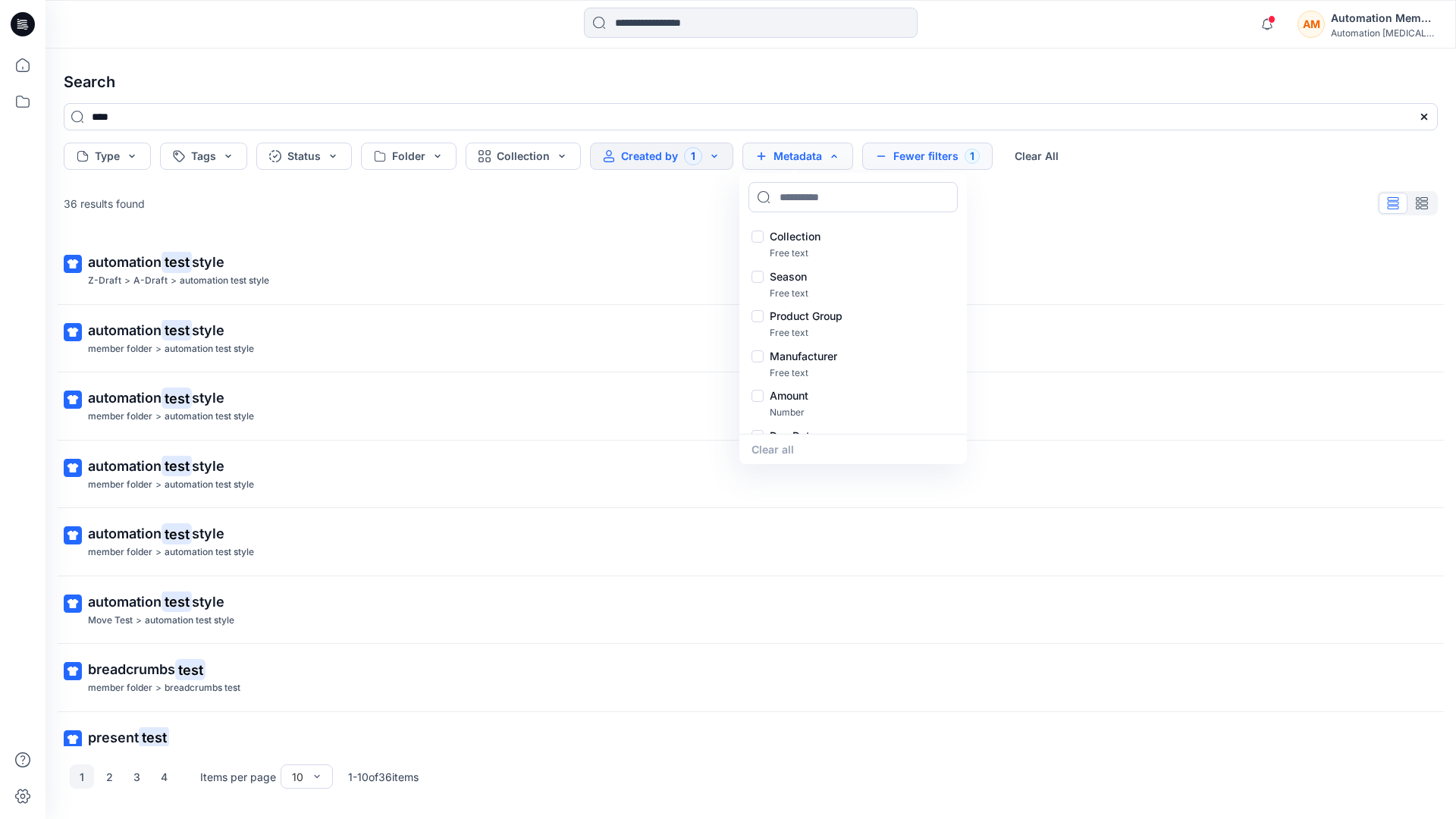
click at [802, 161] on button "Metadata" at bounding box center [798, 156] width 111 height 28
click at [923, 161] on button "Fewer filters 1" at bounding box center [927, 156] width 130 height 28
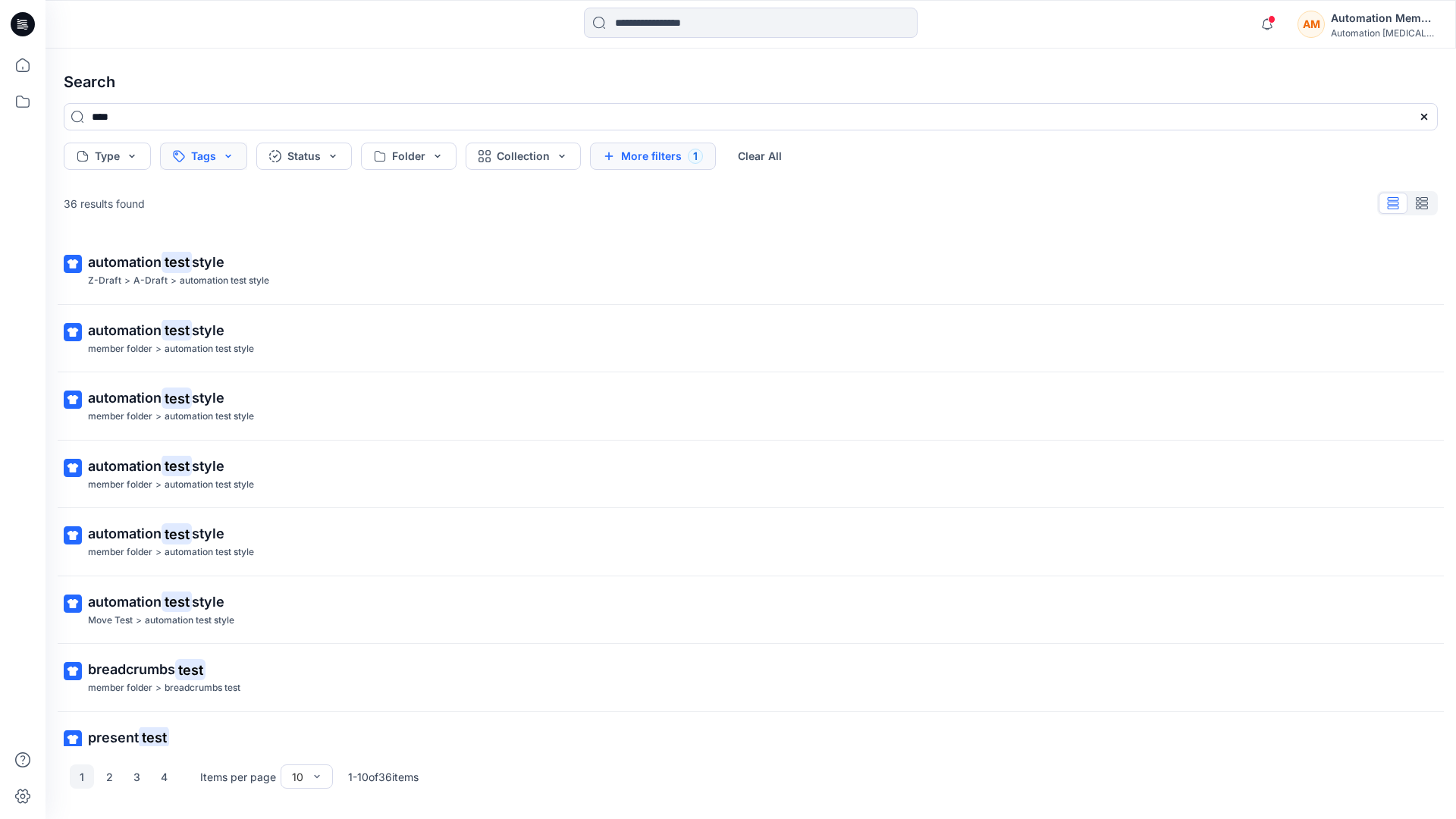
click at [206, 158] on button "Tags" at bounding box center [203, 156] width 87 height 28
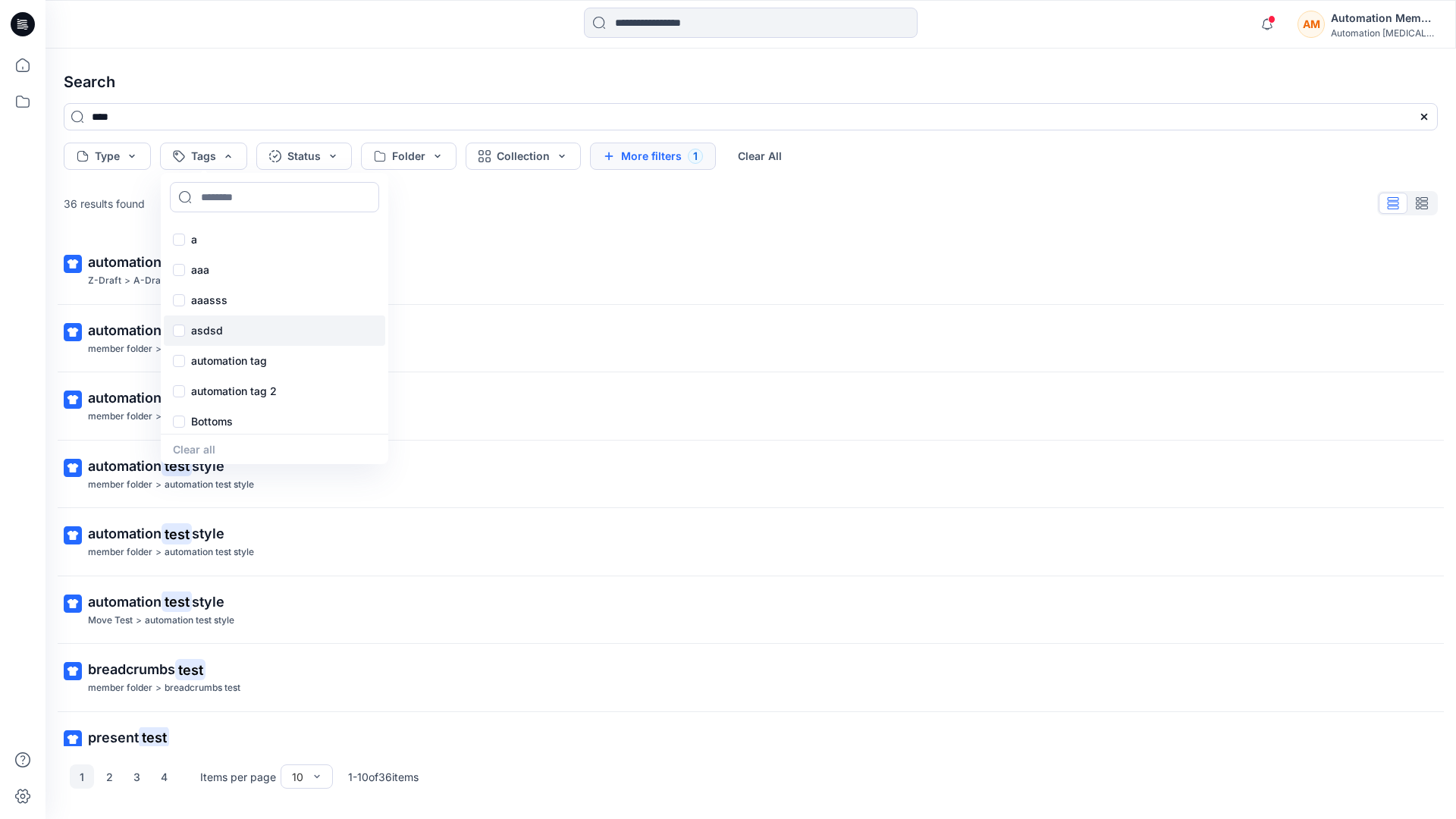
click at [206, 340] on div "asdsd" at bounding box center [275, 330] width 222 height 30
click at [789, 152] on button "Clear All" at bounding box center [783, 156] width 70 height 28
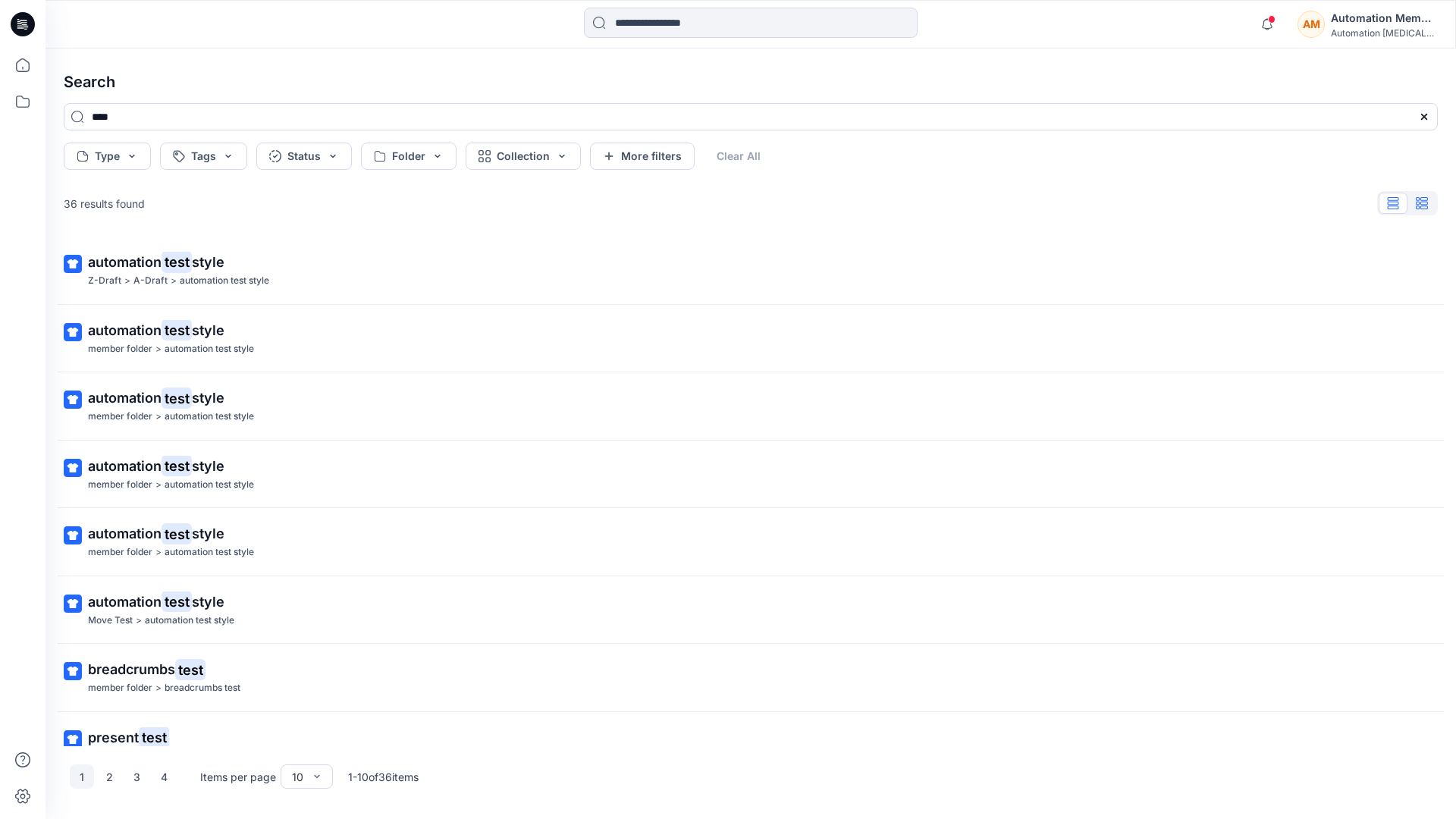
click at [1421, 201] on icon "button" at bounding box center [1421, 203] width 12 height 12
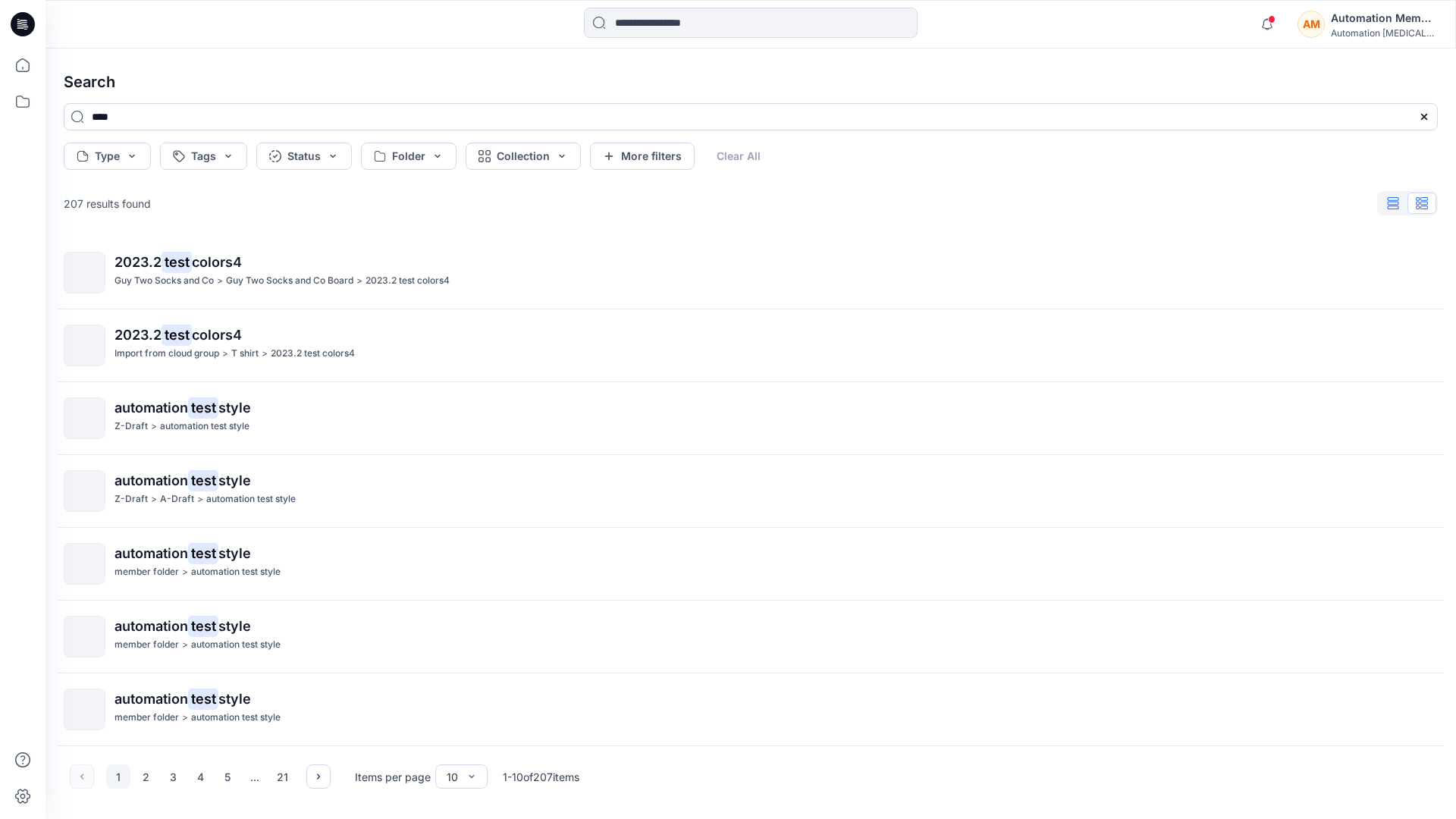
click at [1395, 204] on icon "button" at bounding box center [1393, 203] width 12 height 12
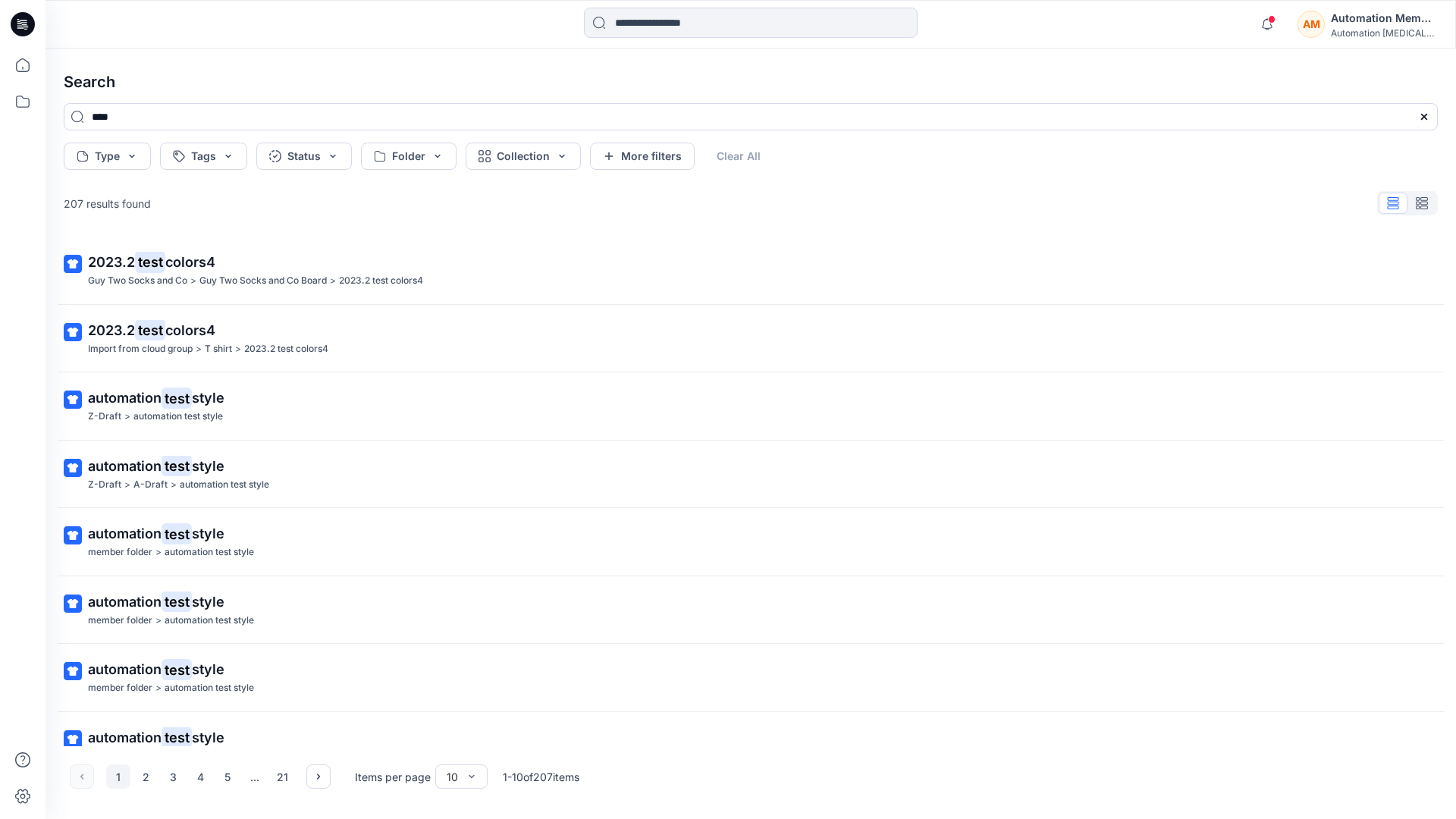
click at [1329, 27] on div "AM Automation Member Automation testim..." at bounding box center [1366, 24] width 139 height 30
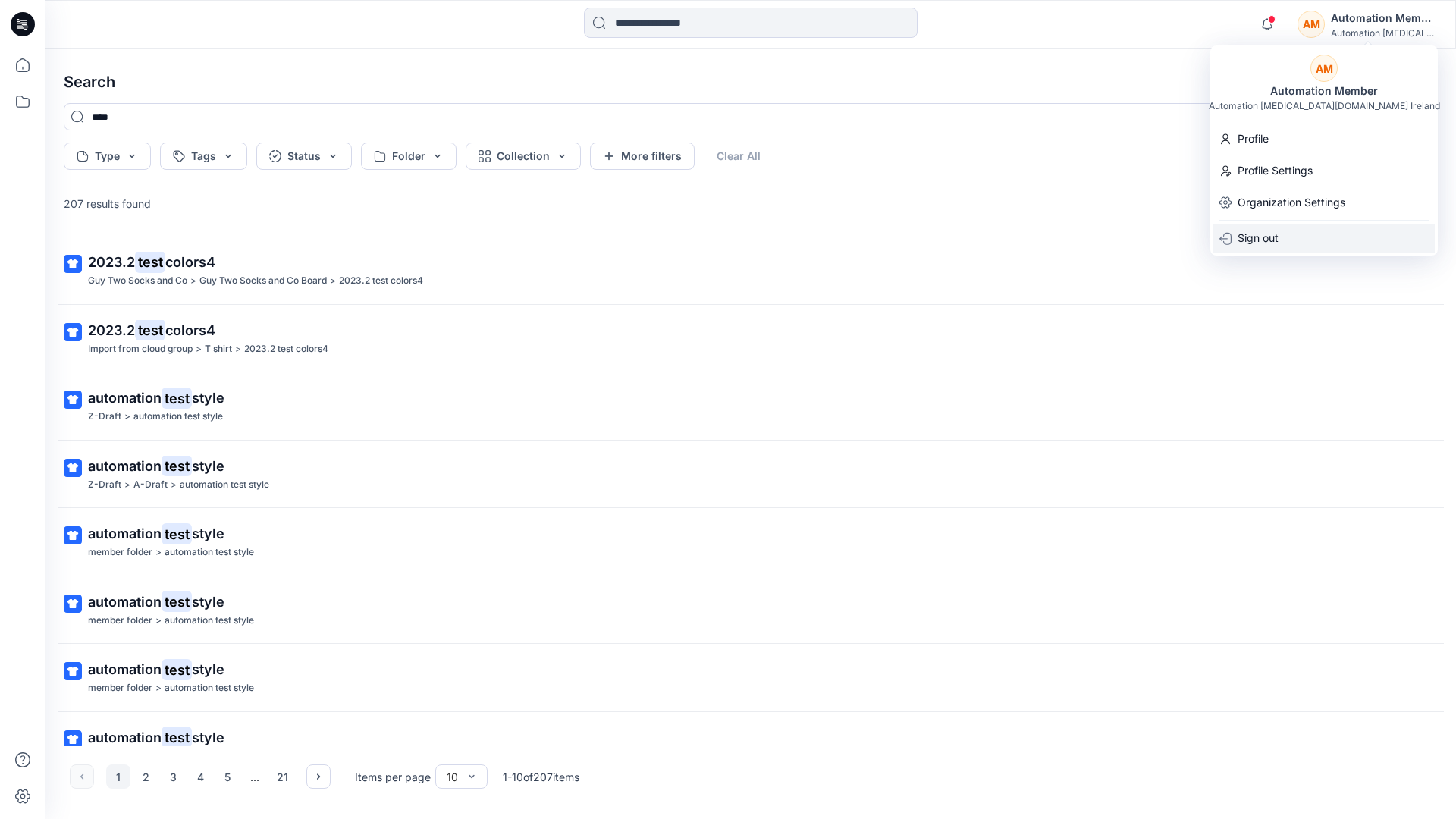
click at [1295, 232] on div "Sign out" at bounding box center [1324, 238] width 222 height 28
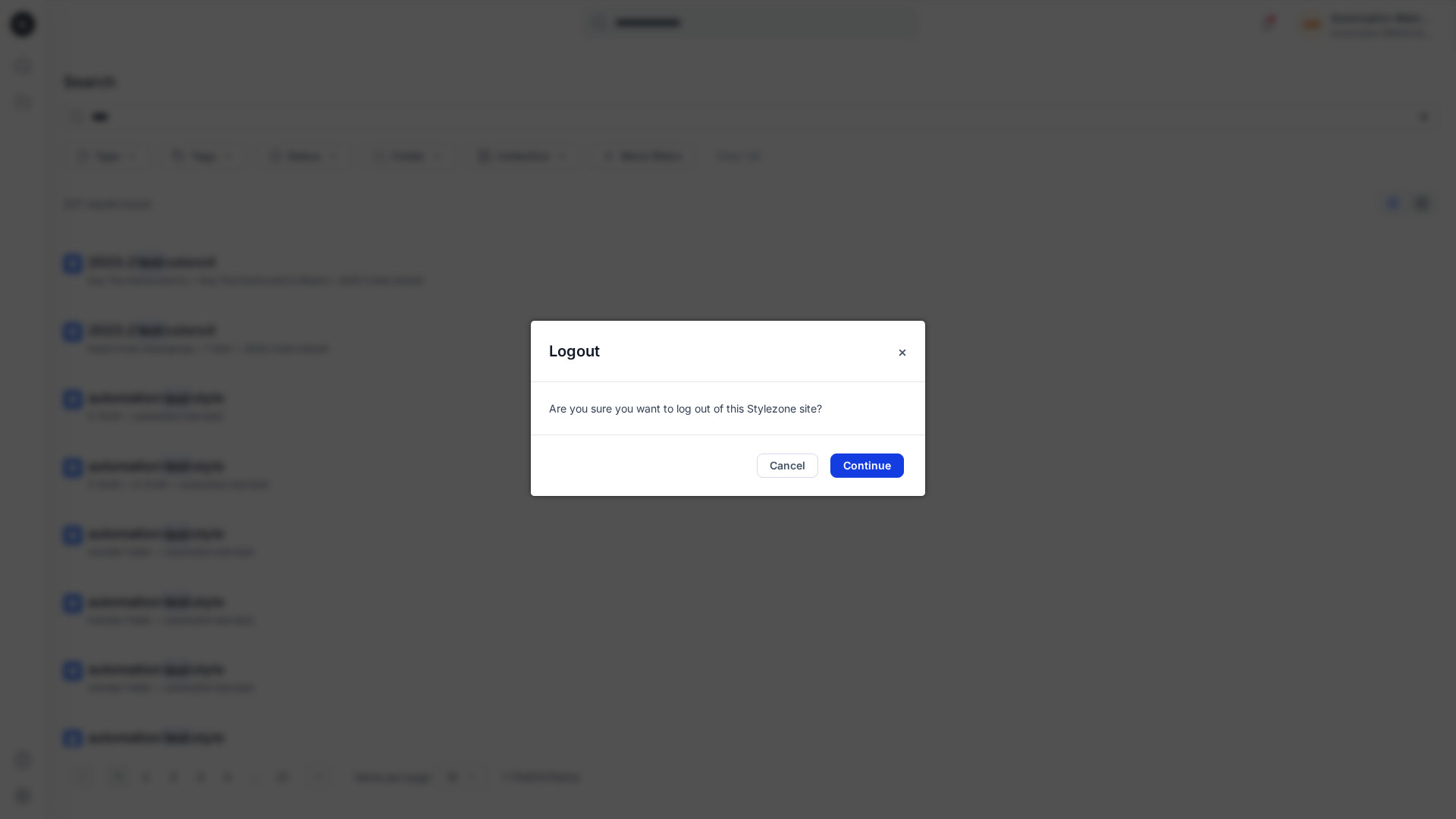
click at [847, 459] on button "Continue" at bounding box center [867, 465] width 74 height 24
